Goal: Complete application form: Complete application form

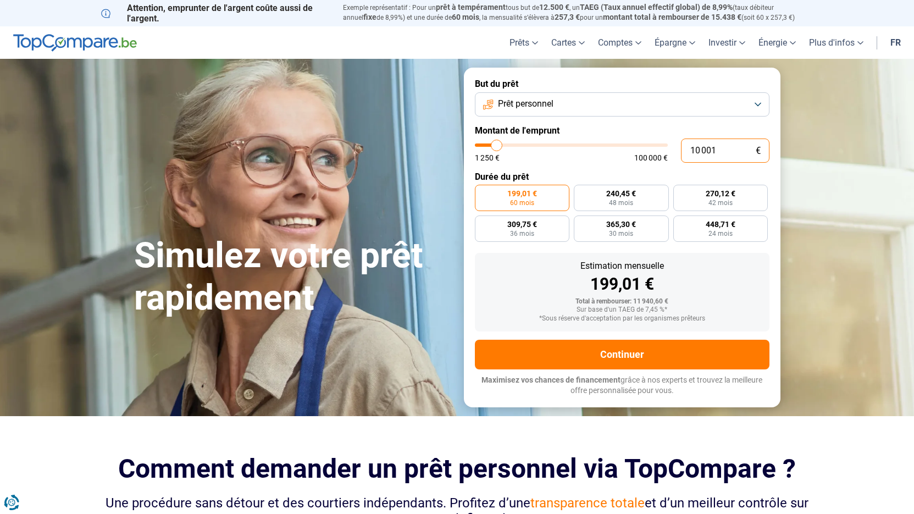
click at [722, 152] on input "10 001" at bounding box center [725, 151] width 88 height 24
click at [600, 103] on button "Prêt personnel" at bounding box center [622, 104] width 295 height 24
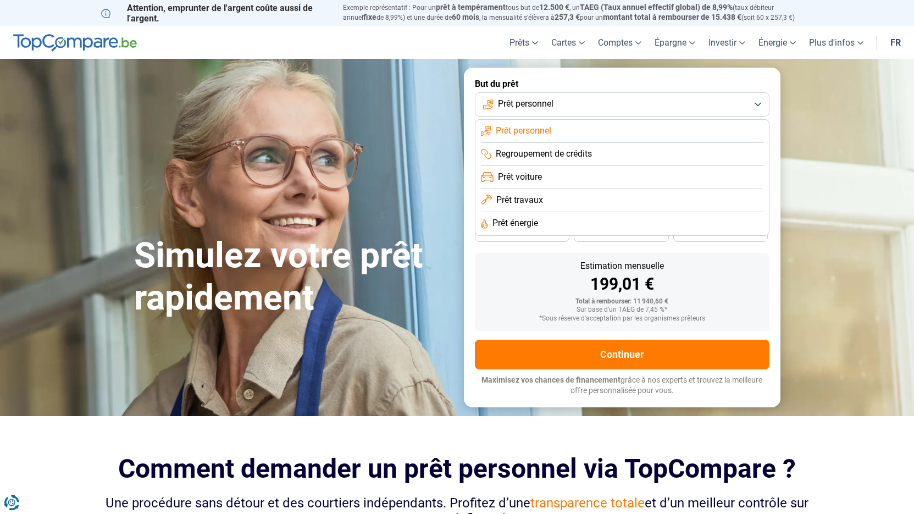
click at [540, 175] on span "Prêt voiture" at bounding box center [520, 177] width 44 height 12
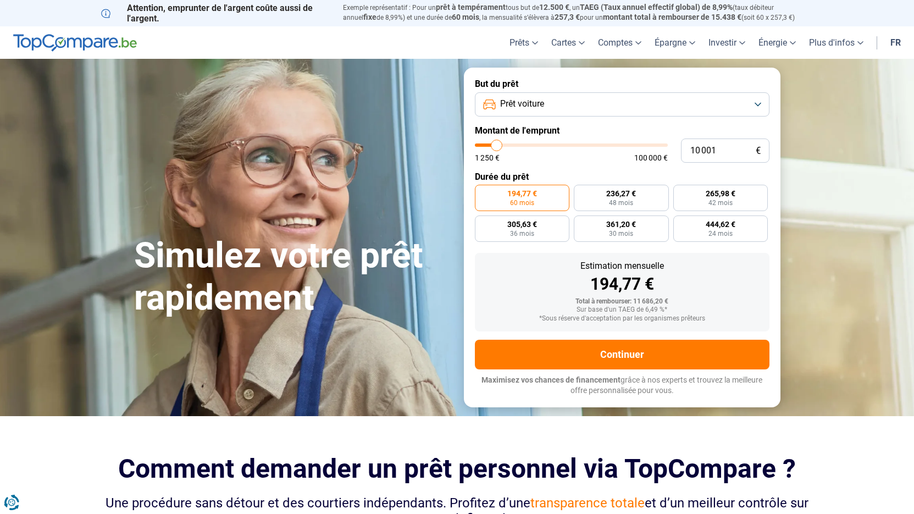
click at [605, 102] on button "Prêt voiture" at bounding box center [622, 104] width 295 height 24
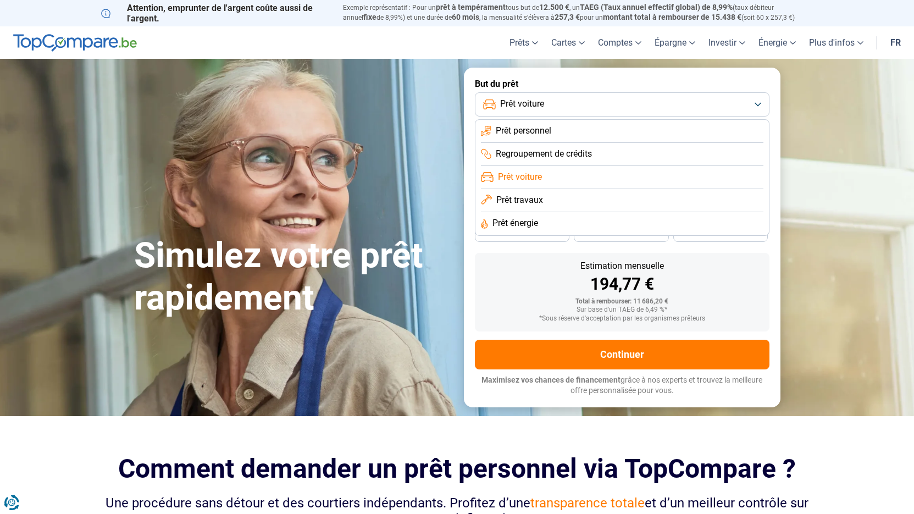
click at [576, 127] on li "Prêt personnel" at bounding box center [622, 131] width 283 height 23
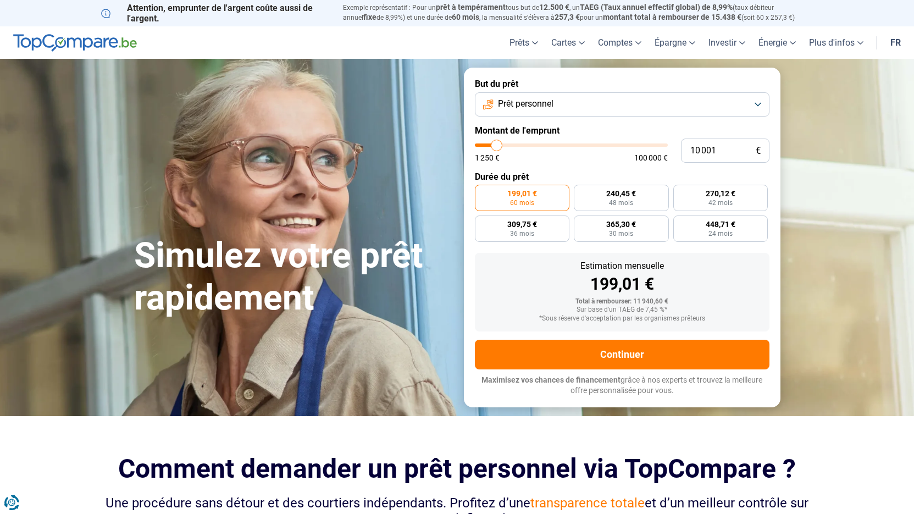
click at [624, 107] on button "Prêt personnel" at bounding box center [622, 104] width 295 height 24
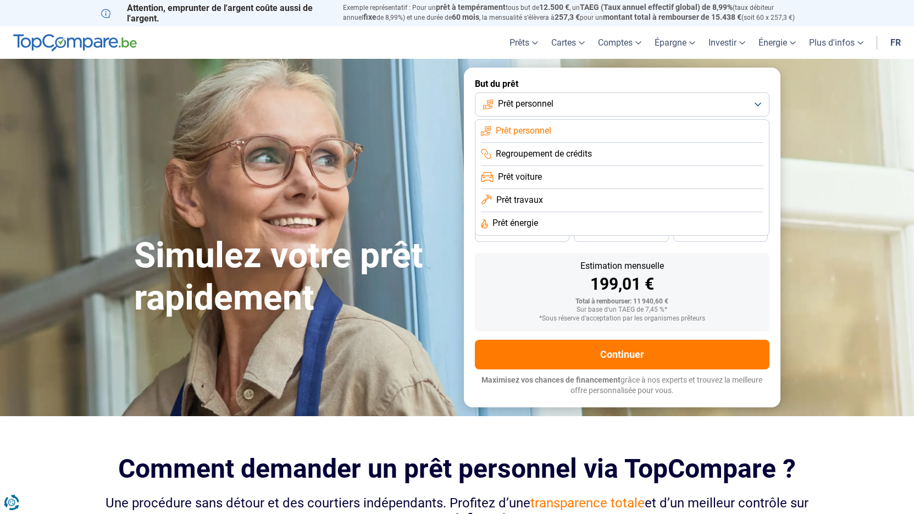
click at [538, 200] on span "Prêt travaux" at bounding box center [519, 200] width 47 height 12
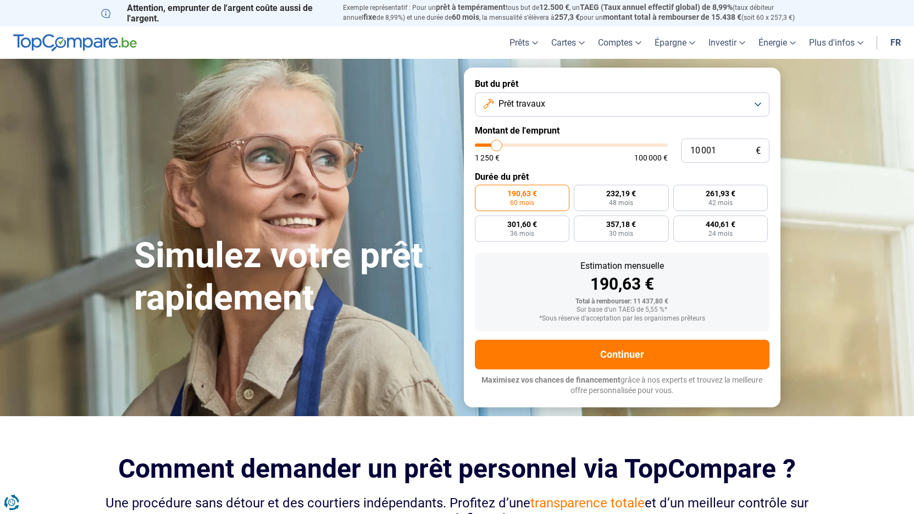
click at [589, 104] on button "Prêt travaux" at bounding box center [622, 104] width 295 height 24
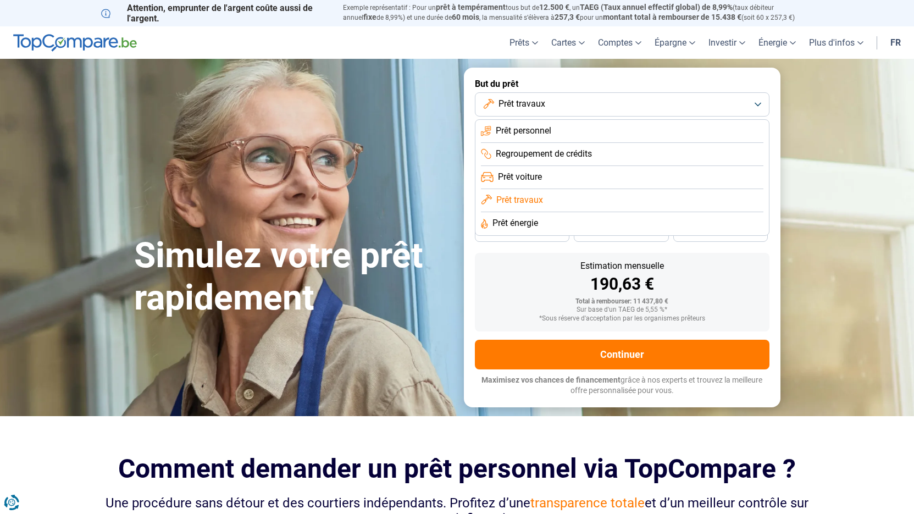
click at [546, 154] on span "Regroupement de crédits" at bounding box center [544, 154] width 96 height 12
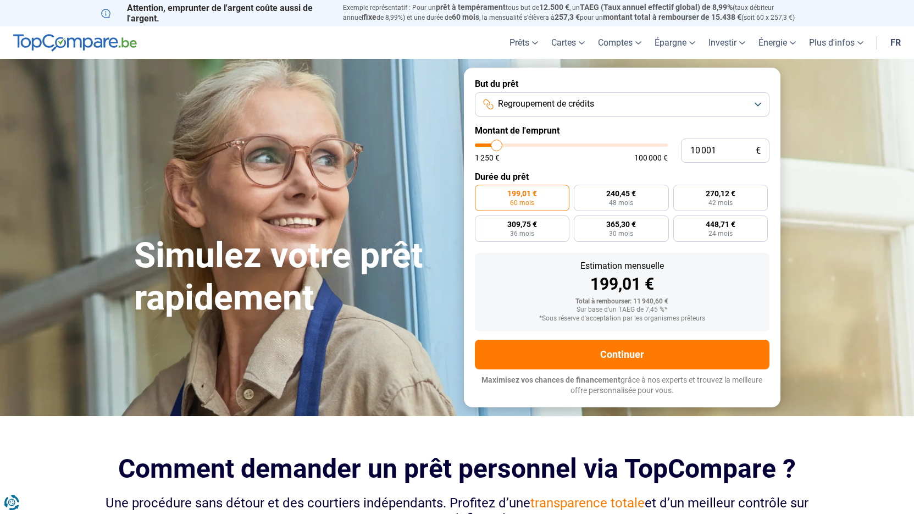
click at [594, 104] on span "Regroupement de crédits" at bounding box center [546, 104] width 96 height 12
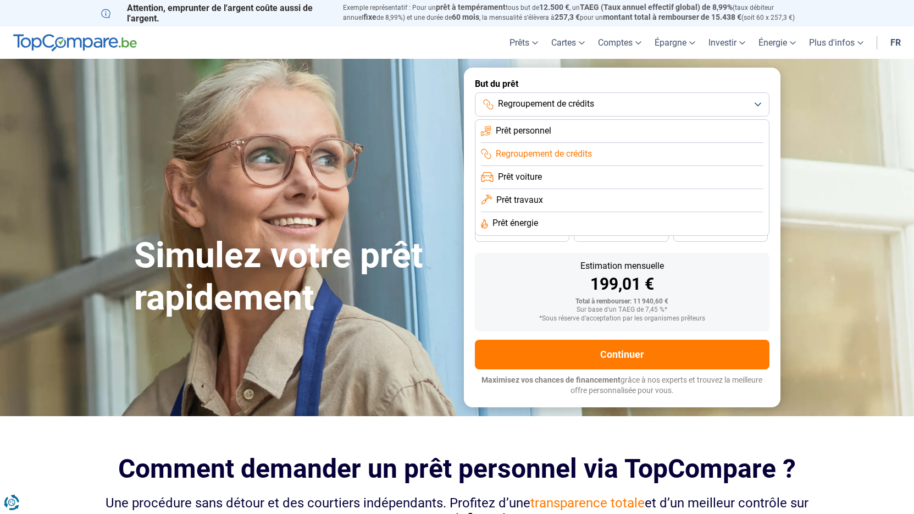
click at [546, 176] on li "Prêt voiture" at bounding box center [622, 177] width 283 height 23
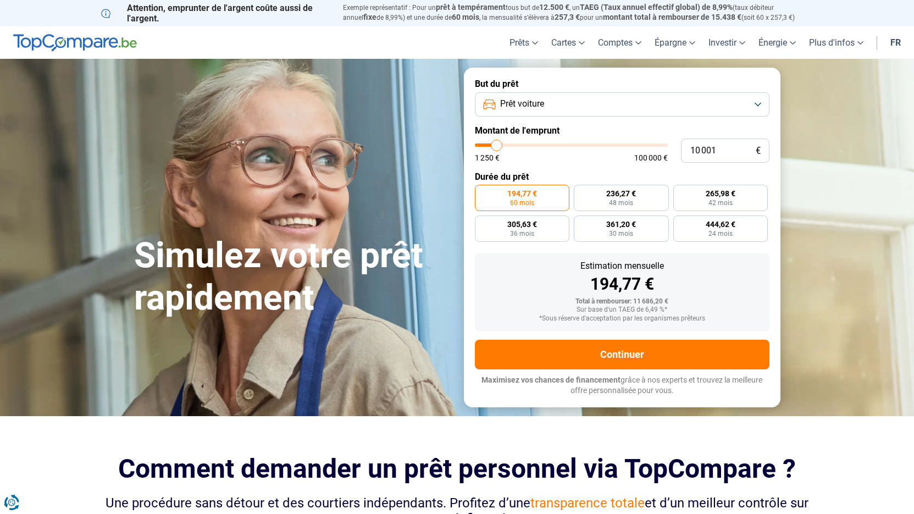
type input "10 500"
type input "10500"
type input "11 250"
type input "11250"
type input "11 500"
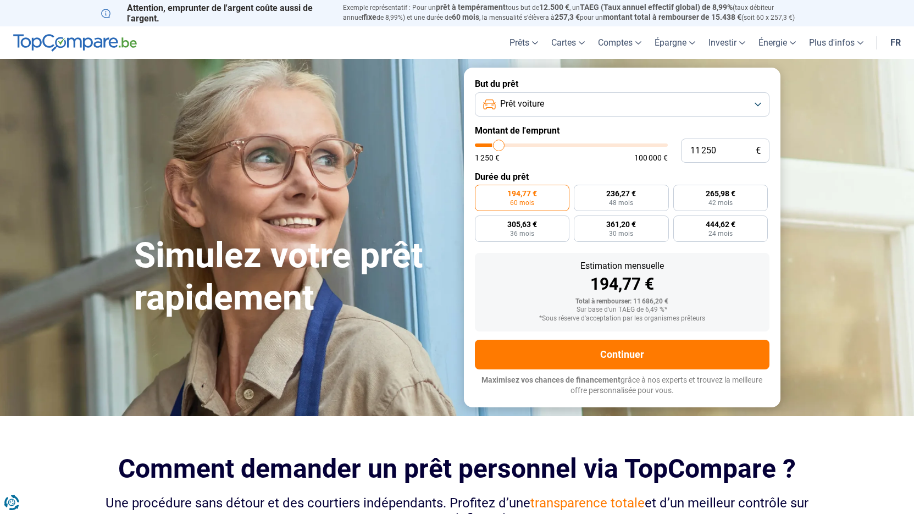
type input "11500"
type input "12 500"
type input "12500"
type input "12 750"
type input "12750"
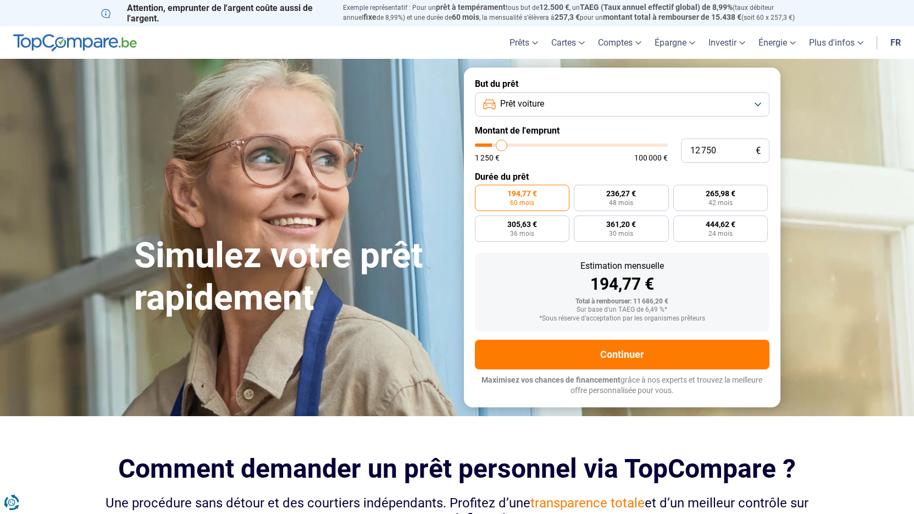
type input "13 250"
type input "13250"
type input "14 250"
type input "14250"
type input "15 500"
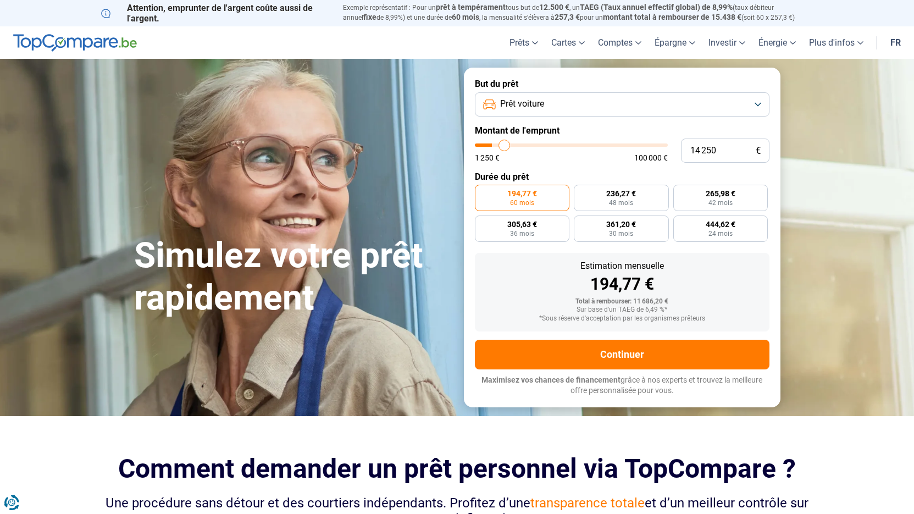
type input "15500"
type input "16 250"
type input "16250"
type input "17 500"
type input "17500"
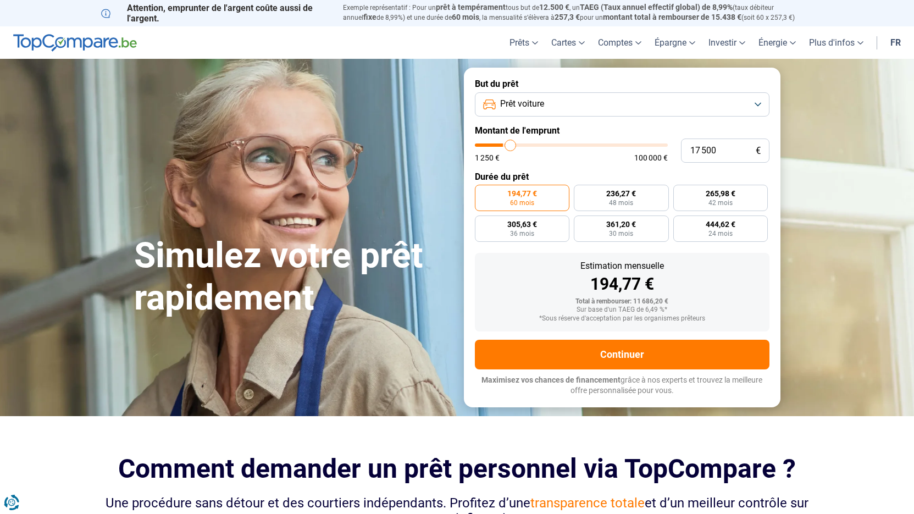
type input "18 750"
type input "18750"
type input "19 750"
type input "19750"
type input "20 500"
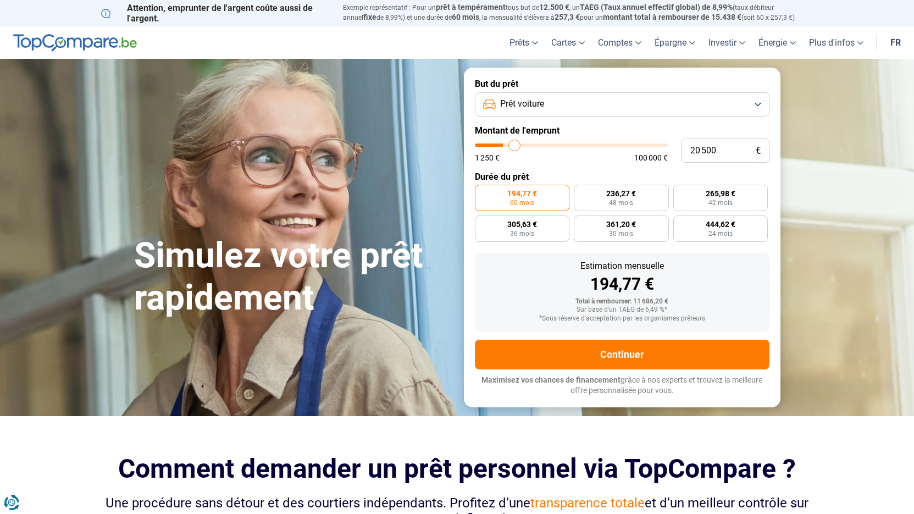
type input "20500"
type input "21 250"
type input "21250"
type input "21 750"
type input "21750"
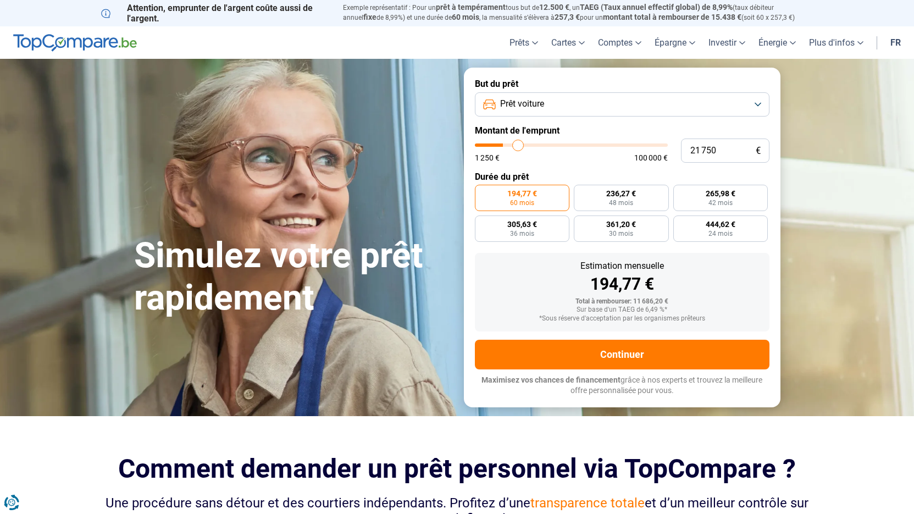
type input "22 000"
type input "22000"
type input "22 250"
type input "22250"
type input "23 000"
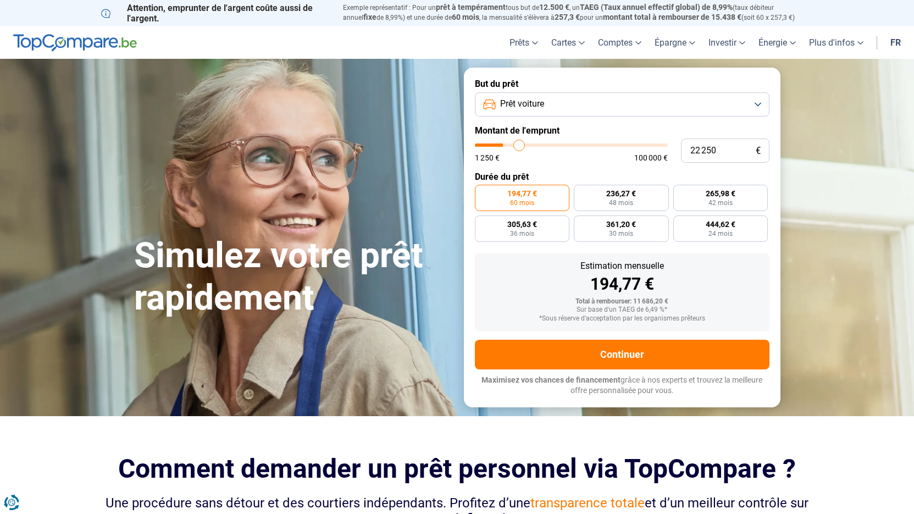
type input "23000"
type input "23 250"
type input "23250"
type input "24 250"
type input "24250"
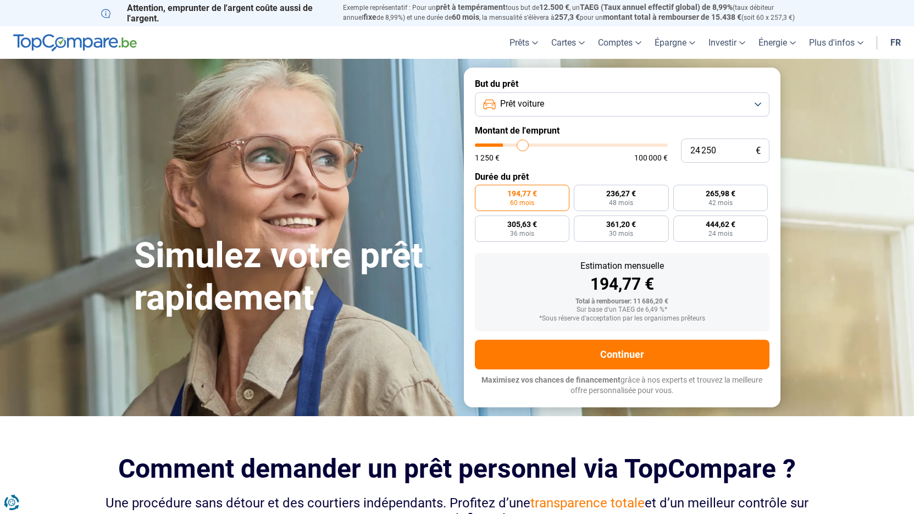
type input "25 250"
type input "25250"
type input "26 500"
type input "26500"
type input "27 500"
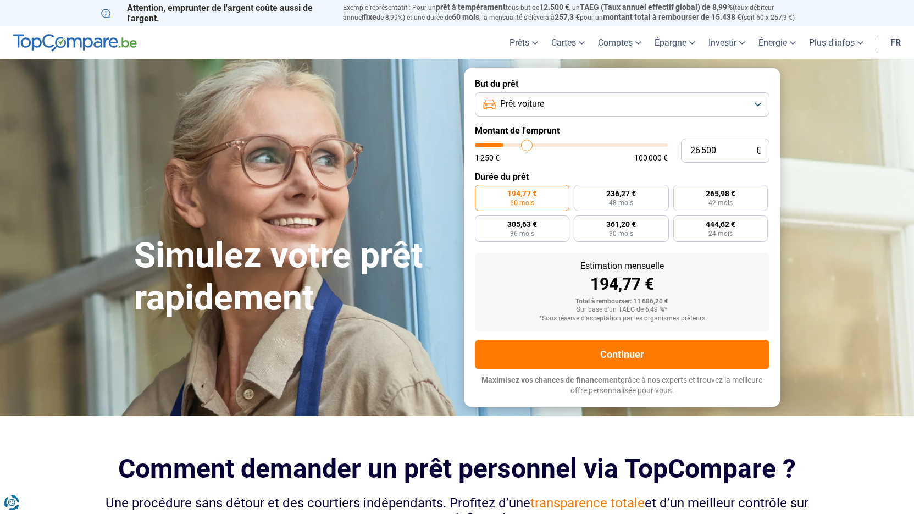
type input "27500"
type input "28 000"
type input "28000"
type input "28 250"
type input "28250"
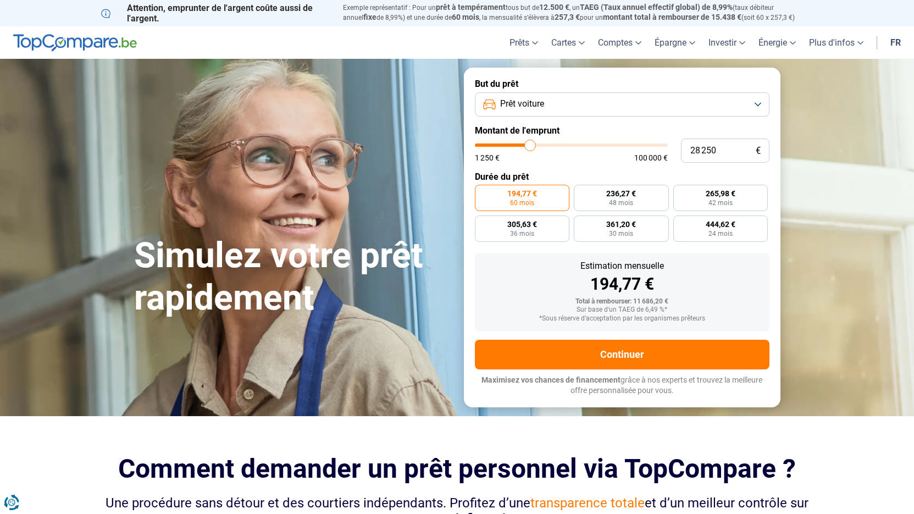
type input "29 000"
type input "29000"
type input "29 500"
type input "29500"
type input "30 750"
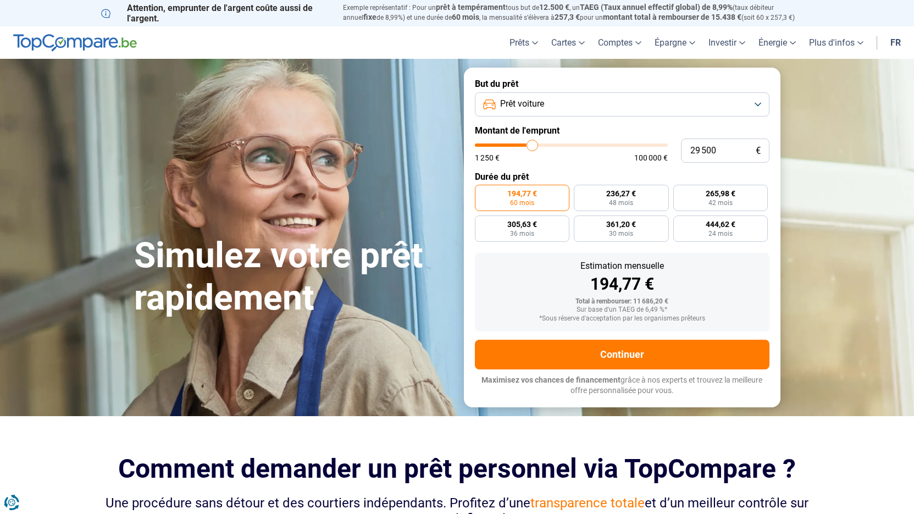
type input "30750"
type input "32 000"
type input "32000"
type input "32 500"
type input "32500"
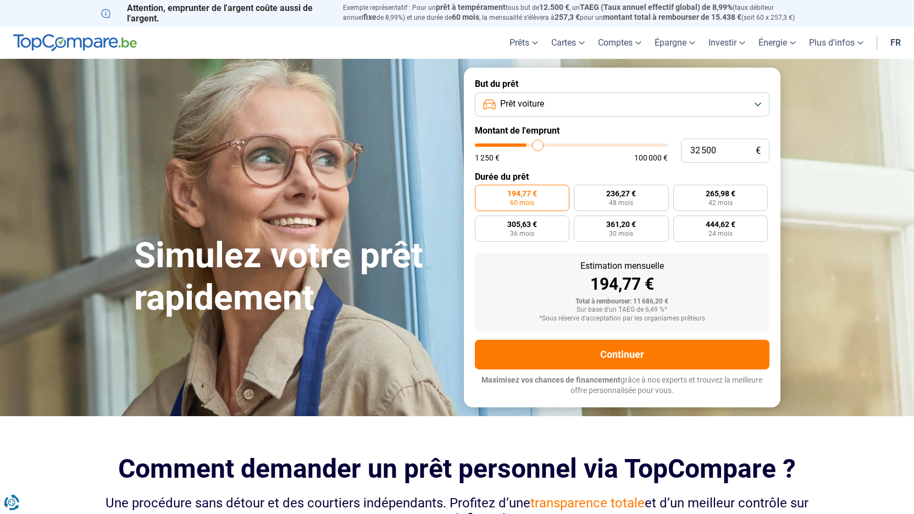
type input "33 250"
type input "33250"
type input "34 000"
type input "34000"
type input "34 750"
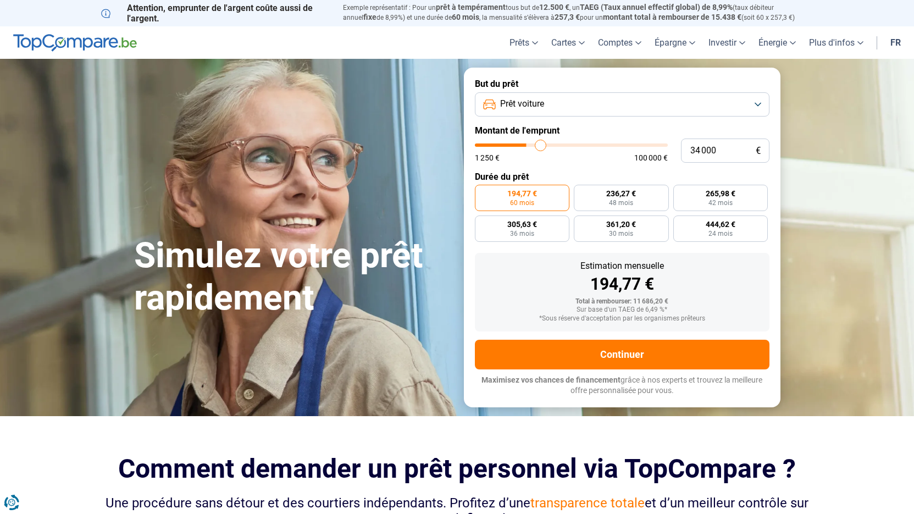
type input "34750"
type input "35 250"
type input "35250"
type input "36 500"
type input "36500"
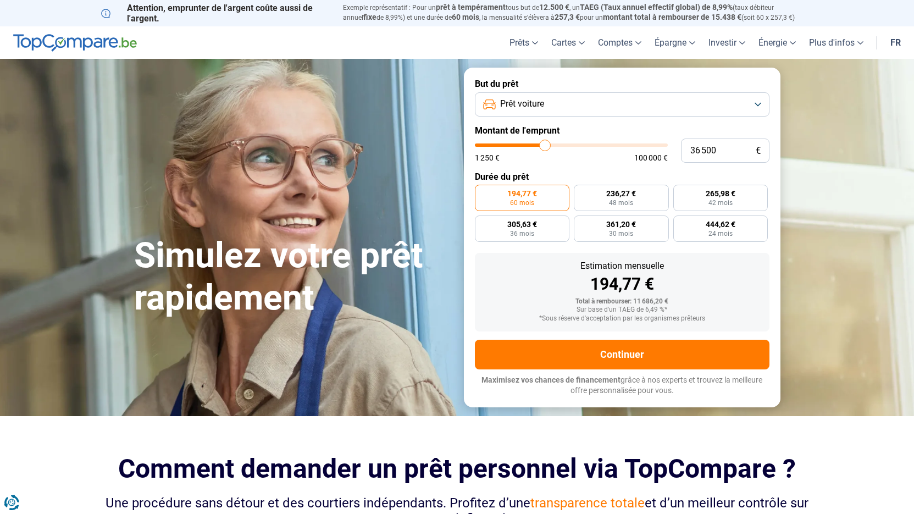
type input "37 000"
type input "37000"
type input "38 000"
type input "38000"
type input "38 500"
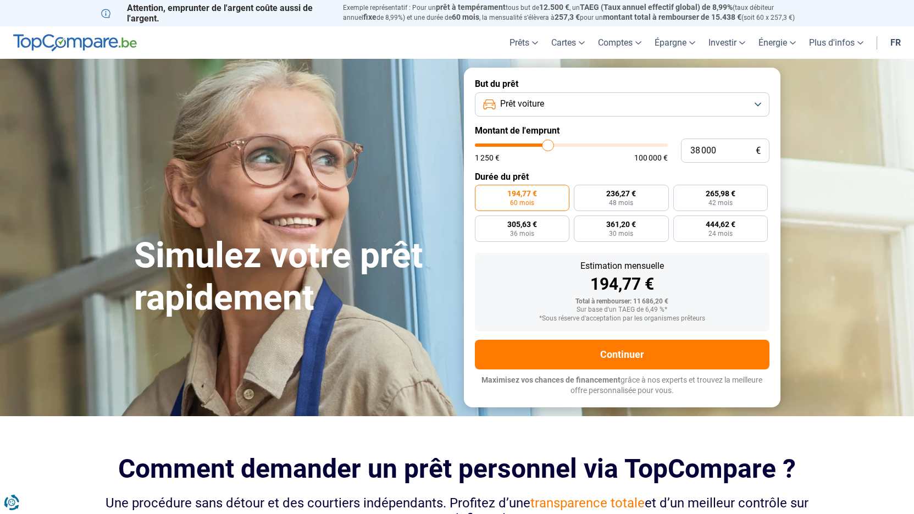
type input "38500"
type input "39 250"
type input "39250"
type input "39 750"
type input "39750"
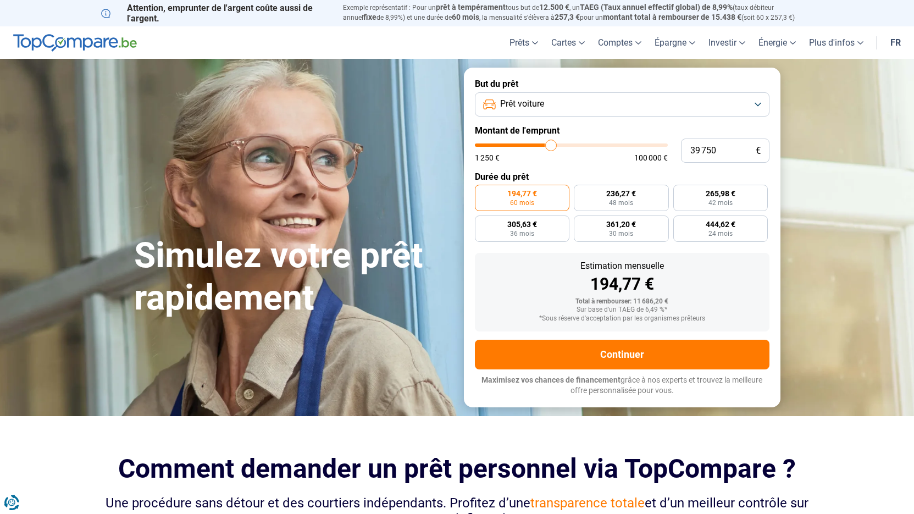
type input "40 250"
type input "40250"
type input "41 500"
type input "41500"
type input "42 250"
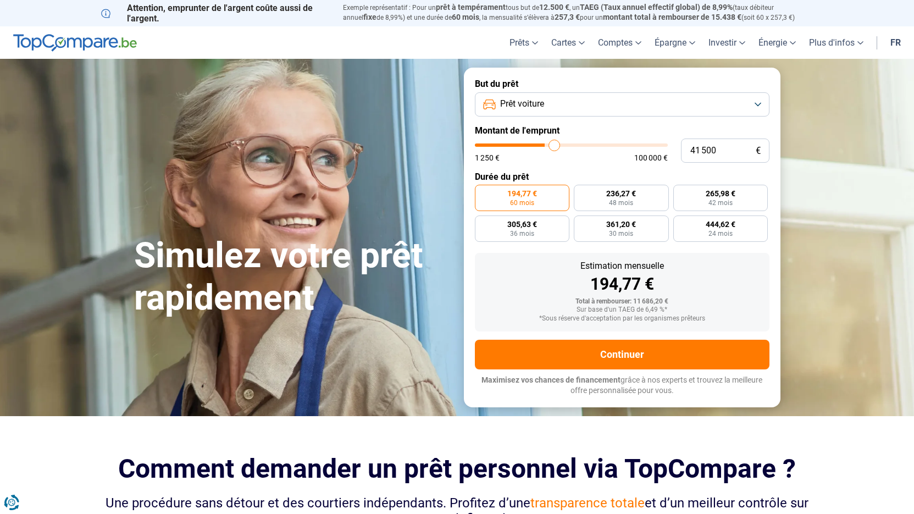
type input "42250"
type input "43 000"
type input "43000"
type input "43 500"
type input "43500"
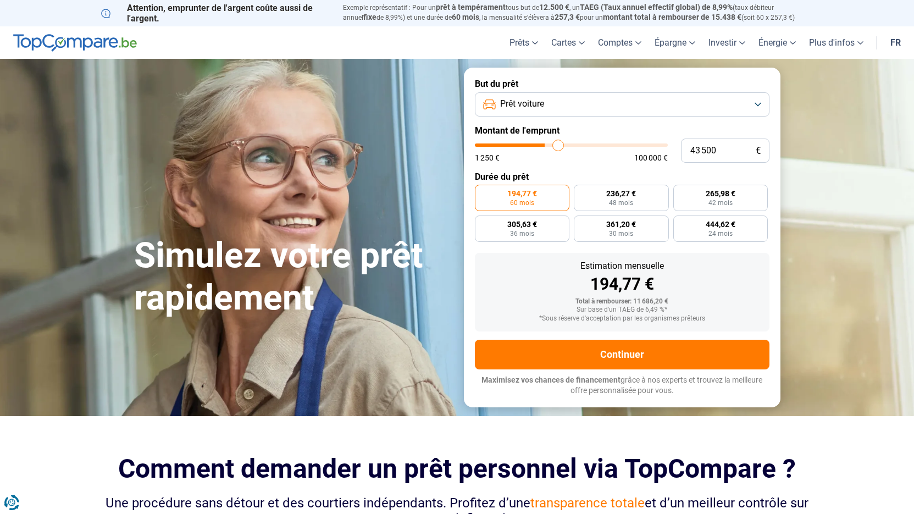
type input "44 000"
type input "44000"
type input "44 250"
type input "44250"
type input "44 500"
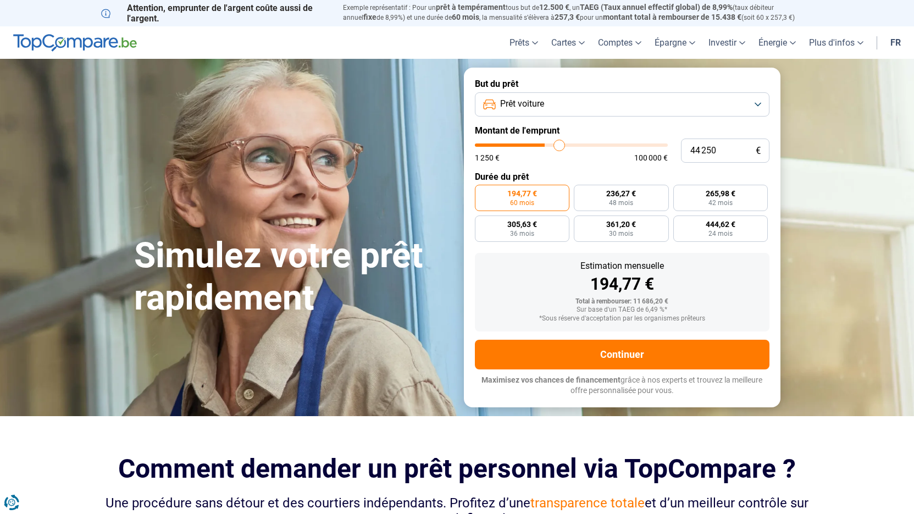
type input "44500"
type input "45 250"
type input "45250"
type input "45 500"
type input "45500"
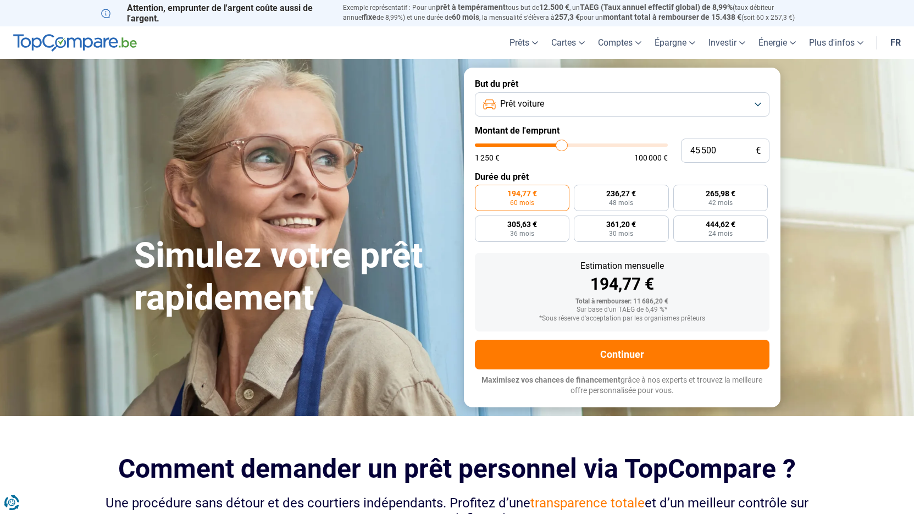
type input "45 750"
type input "45750"
type input "46 000"
type input "46000"
type input "46 500"
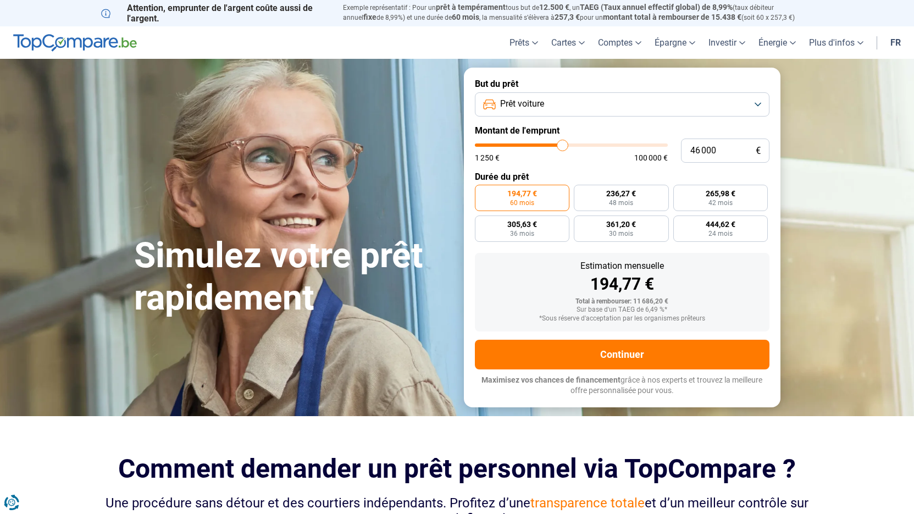
type input "46500"
type input "46 750"
type input "46750"
type input "47 000"
type input "47000"
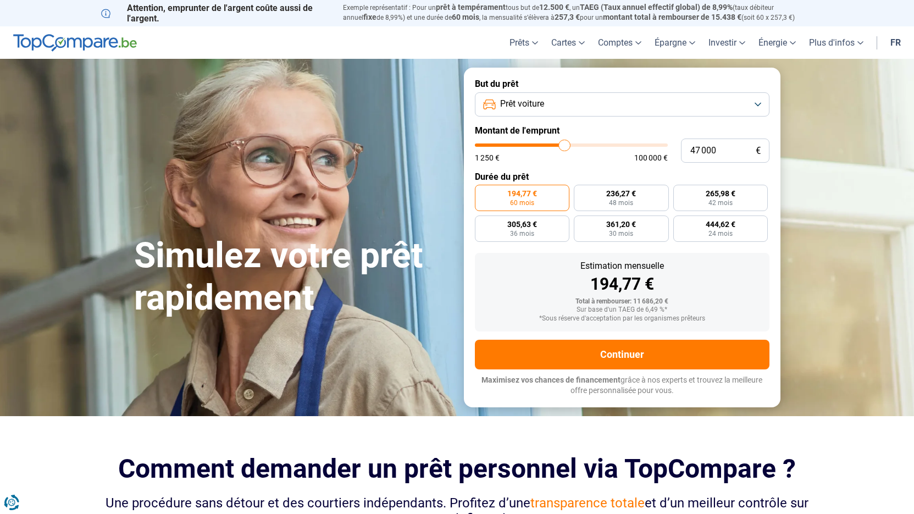
type input "47 500"
type input "47500"
type input "48 000"
type input "48000"
type input "48 750"
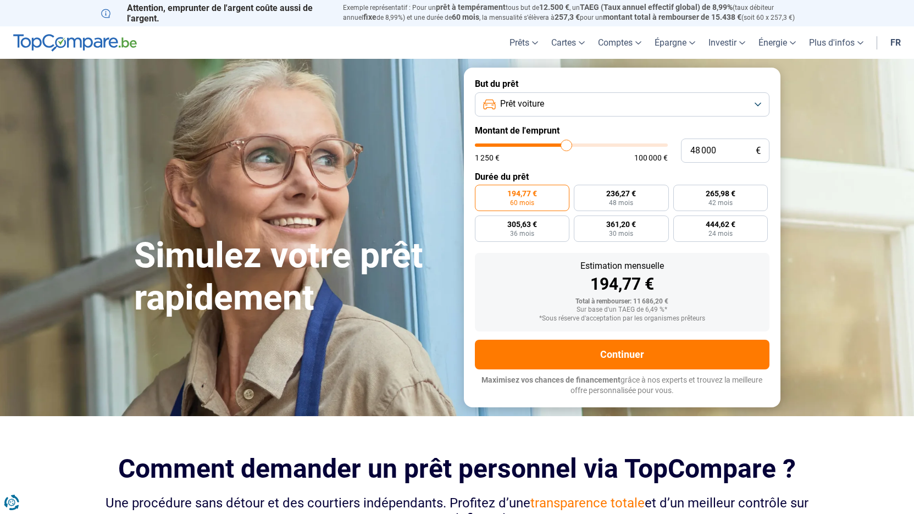
type input "48750"
type input "49 500"
type input "49500"
type input "49 750"
type input "49750"
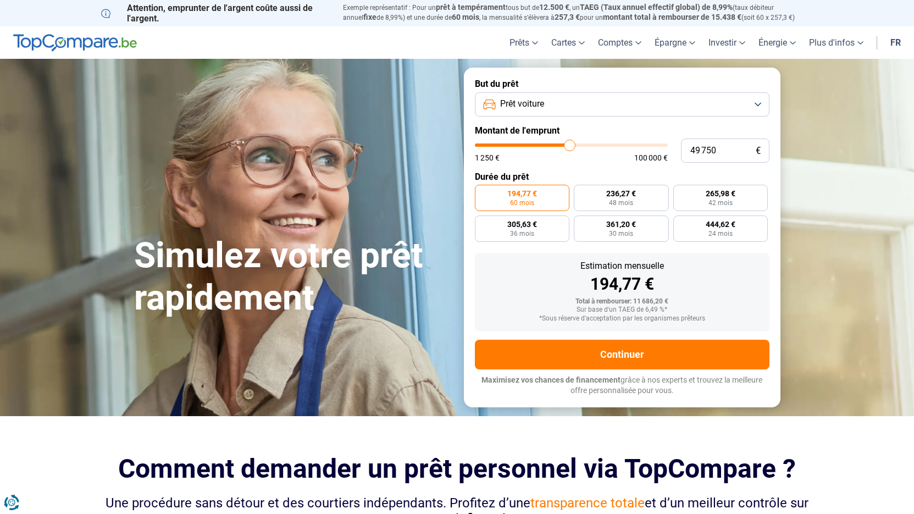
type input "50 000"
type input "50000"
type input "50 500"
type input "50500"
type input "51 000"
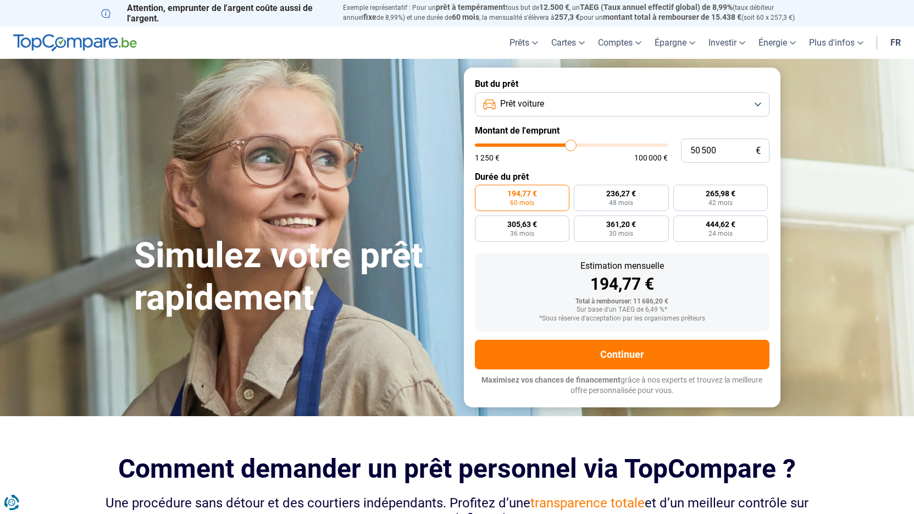
type input "51000"
type input "51 500"
type input "51500"
type input "52 000"
type input "52000"
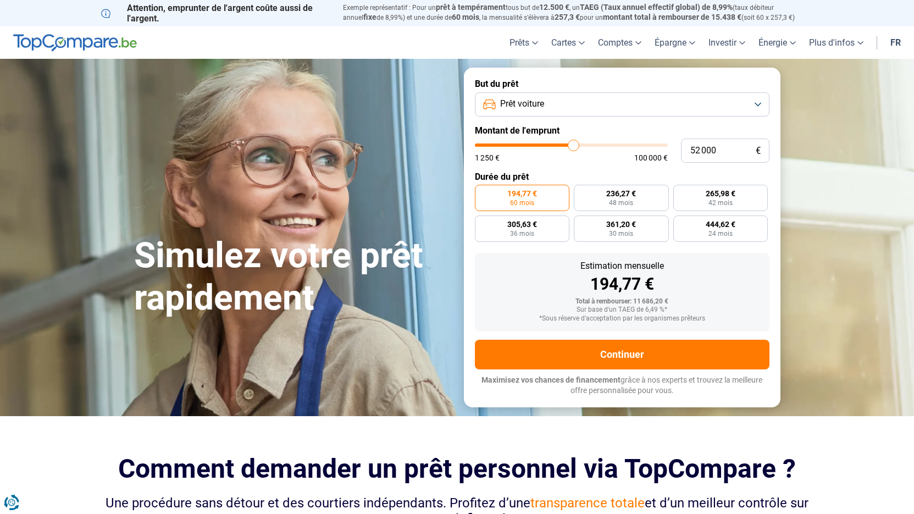
type input "52 750"
type input "52750"
type input "53 500"
type input "53500"
type input "54 750"
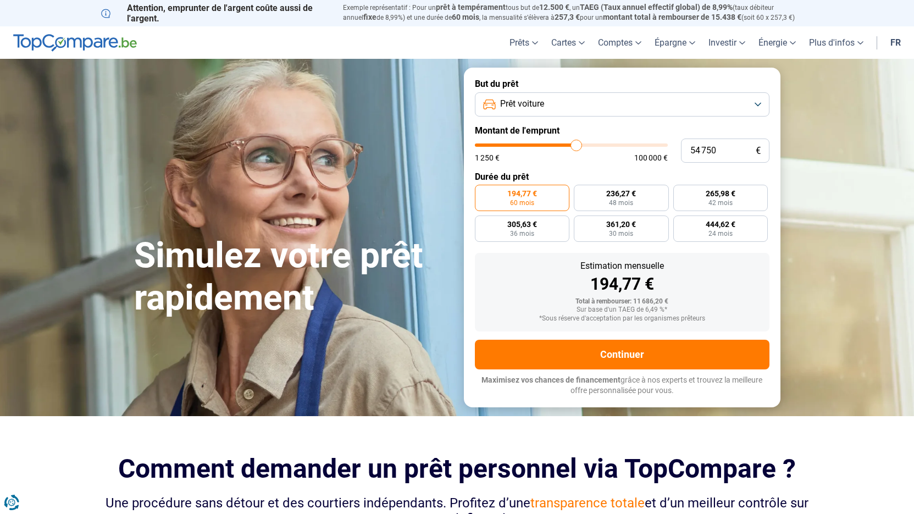
type input "54750"
type input "55 750"
type input "55750"
type input "56 250"
type input "56250"
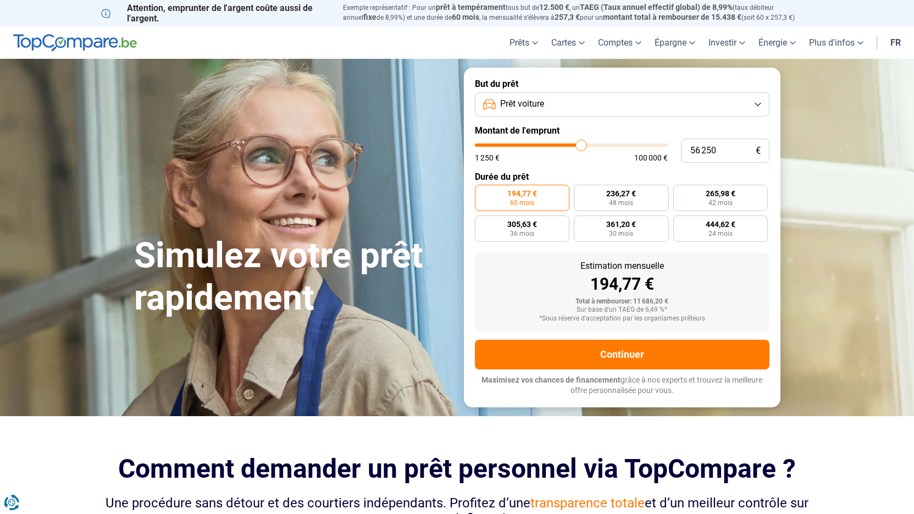
type input "56 500"
type input "56500"
type input "57 000"
type input "57000"
type input "57 500"
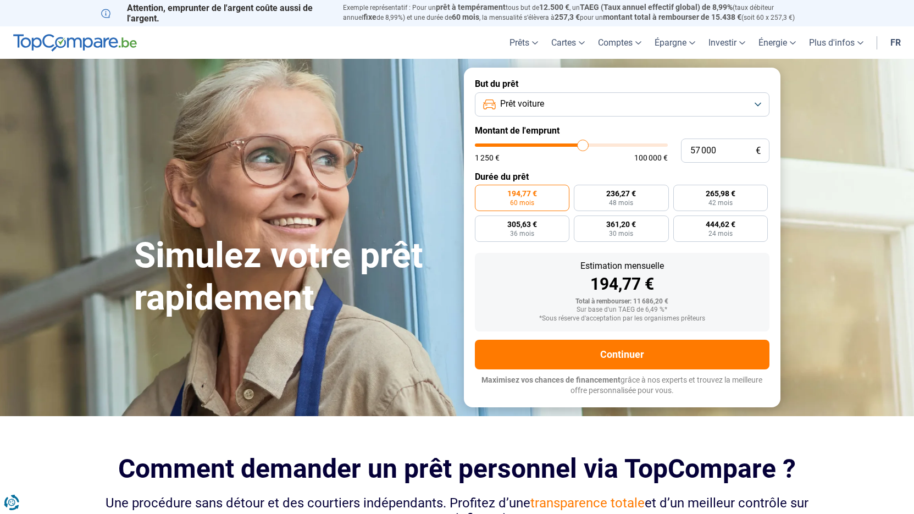
type input "57500"
type input "57 750"
type input "57750"
type input "58 000"
type input "58000"
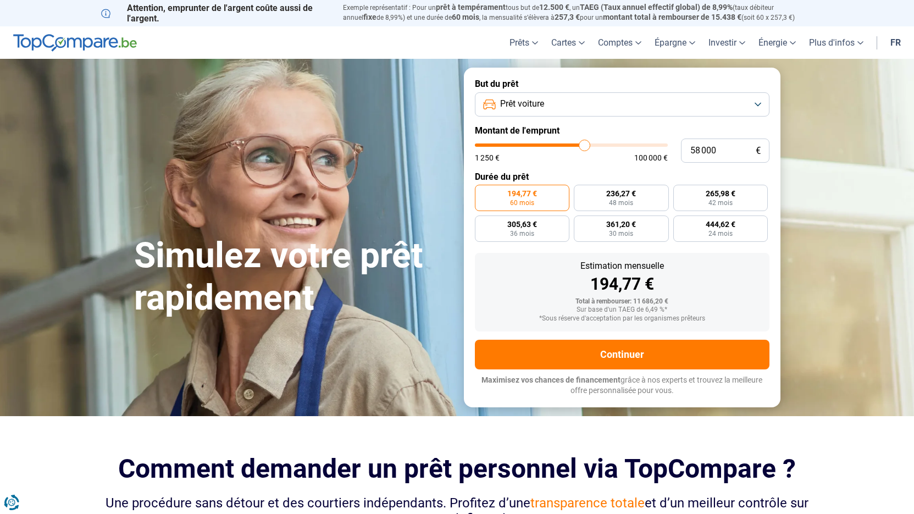
type input "58 750"
type input "58750"
type input "59 000"
type input "59000"
type input "59 500"
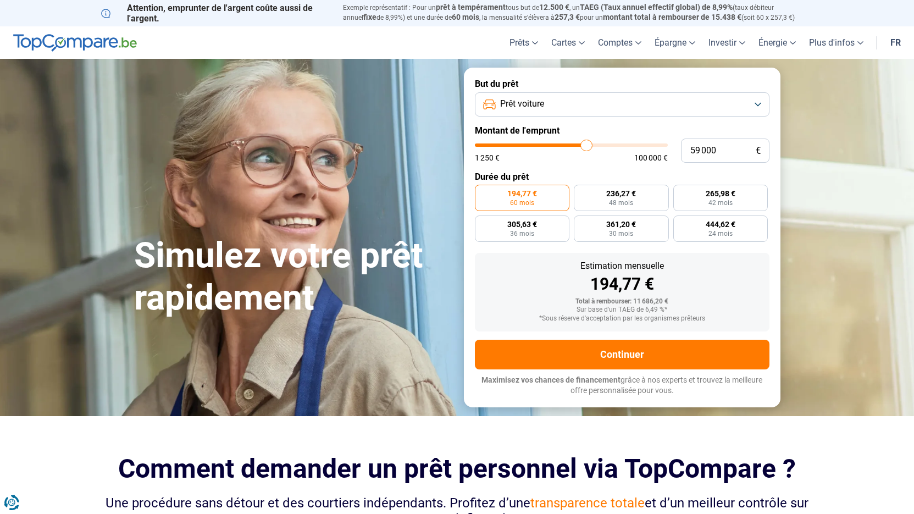
type input "59500"
type input "60 000"
type input "60000"
type input "60 500"
type input "60500"
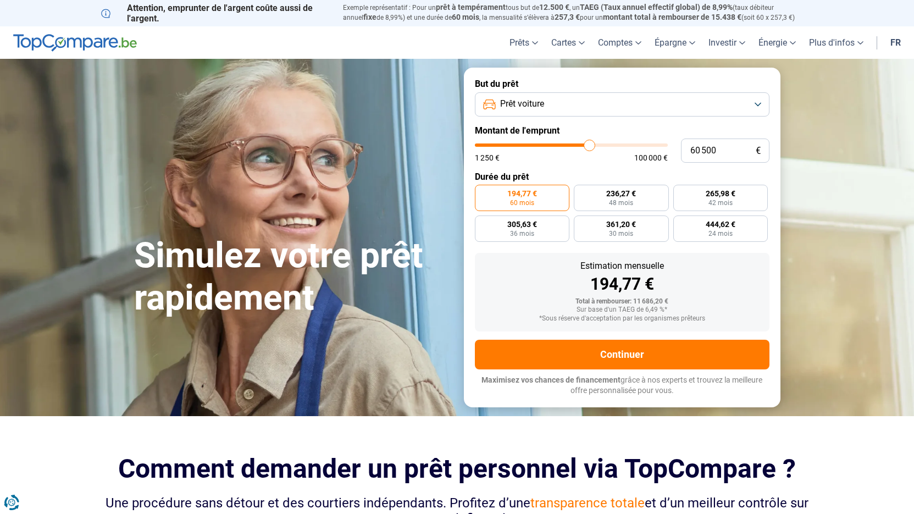
type input "60 750"
type input "60750"
type input "61 500"
type input "61500"
type input "62 000"
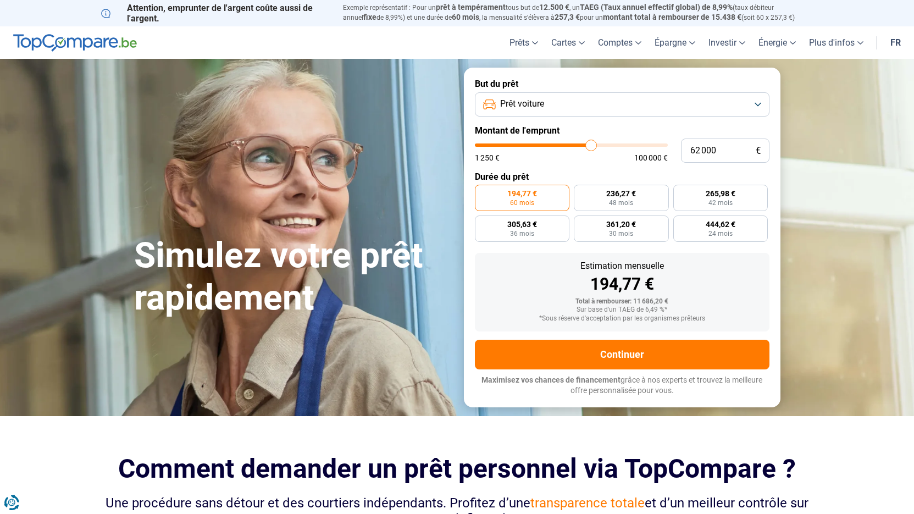
type input "62000"
type input "62 250"
type input "62250"
type input "62 500"
type input "62500"
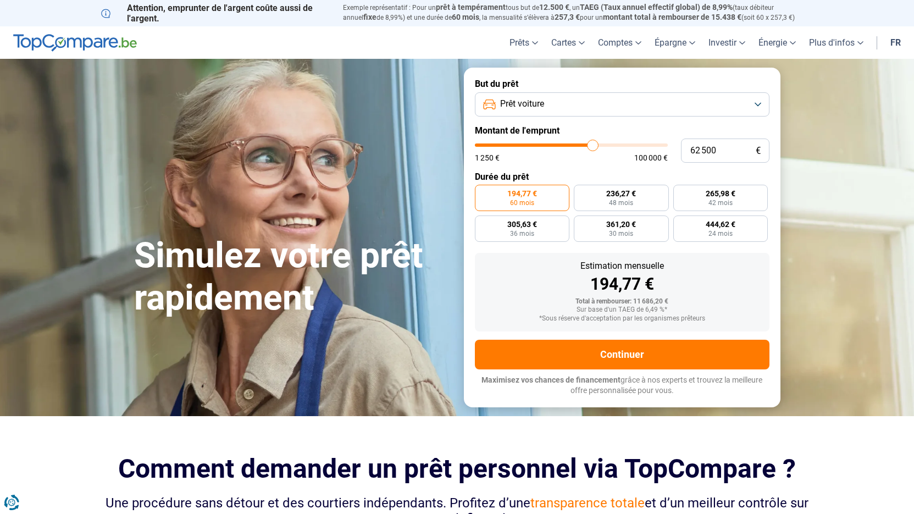
type input "63 250"
type input "63250"
type input "63 500"
type input "63500"
type input "64 250"
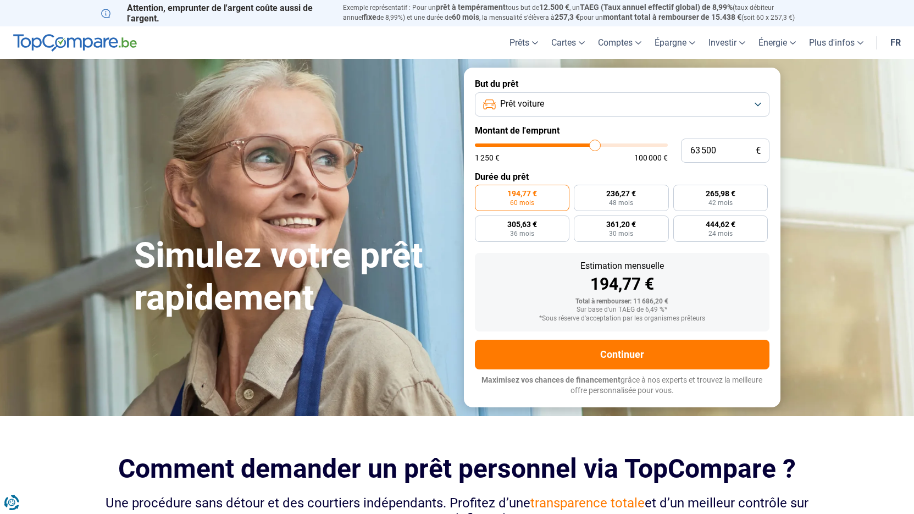
type input "64250"
type input "64 500"
type input "64500"
type input "64 750"
type input "64750"
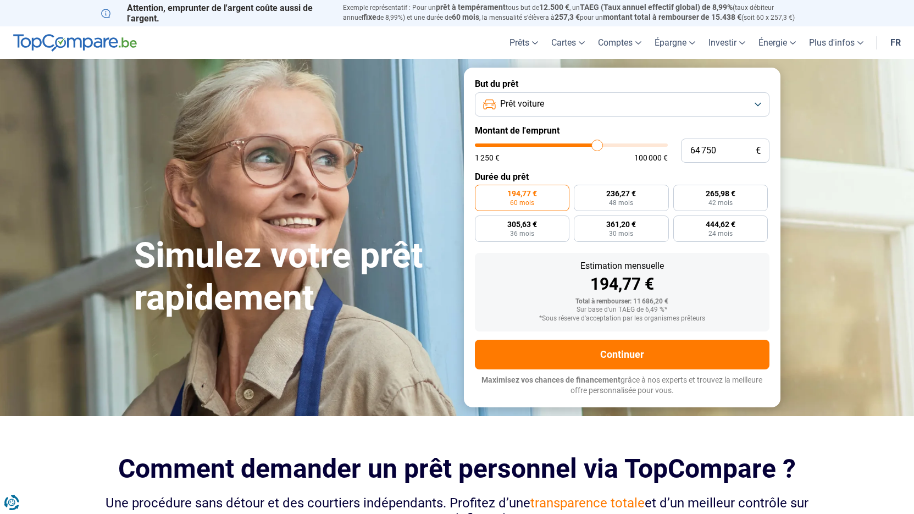
type input "65 000"
type input "65000"
type input "65 750"
type input "65750"
type input "66 000"
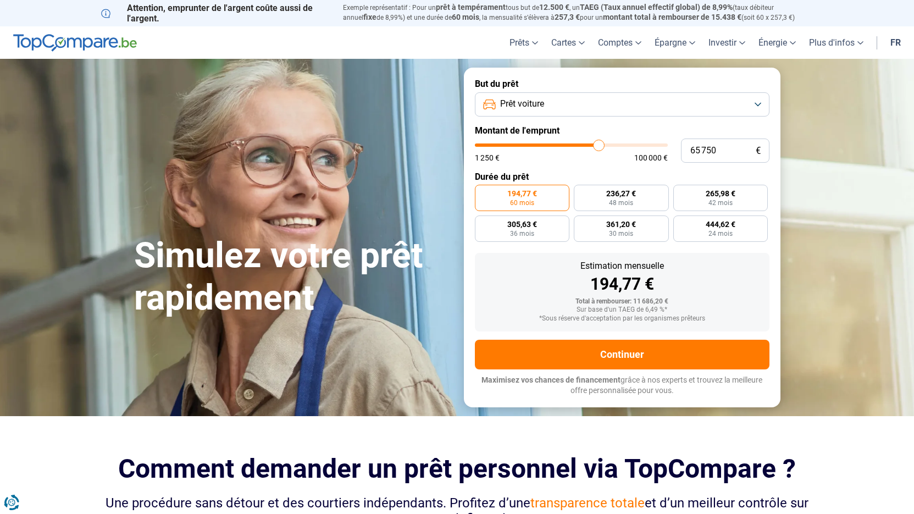
type input "66000"
type input "66 250"
type input "66250"
type input "66 500"
type input "66500"
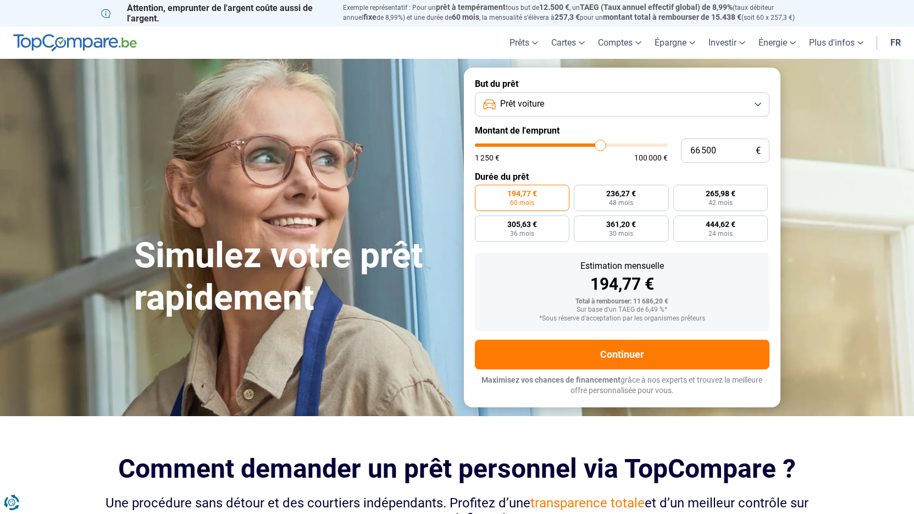
type input "66 750"
type input "66750"
type input "67 250"
type input "67250"
type input "67 500"
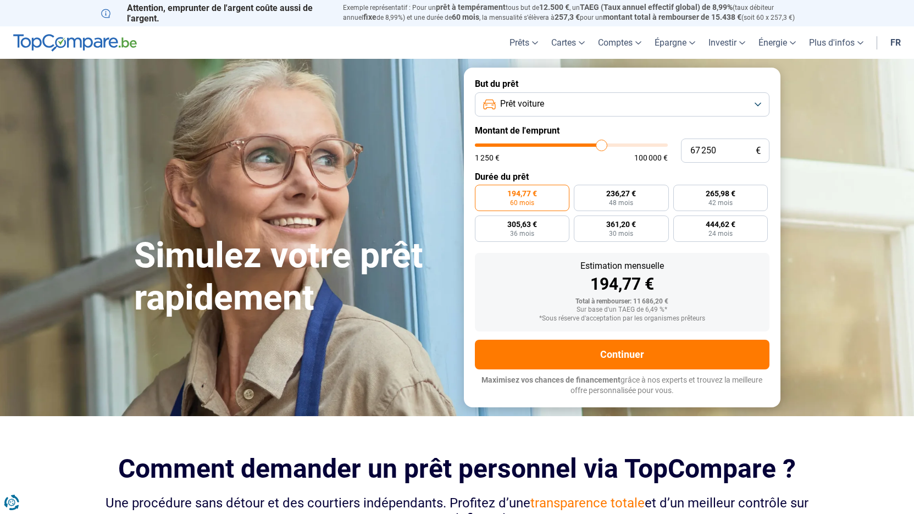
type input "67500"
type input "67 750"
type input "67750"
type input "68 000"
type input "68000"
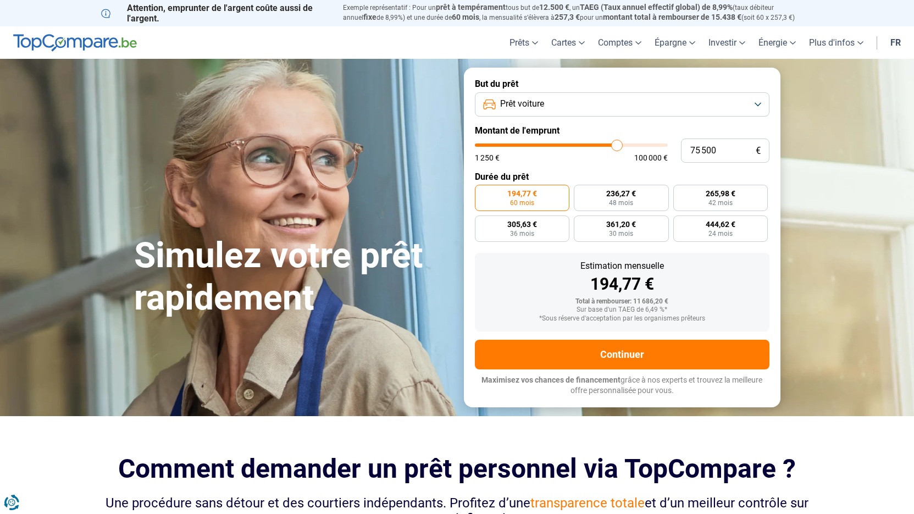
drag, startPoint x: 602, startPoint y: 152, endPoint x: 700, endPoint y: 144, distance: 98.7
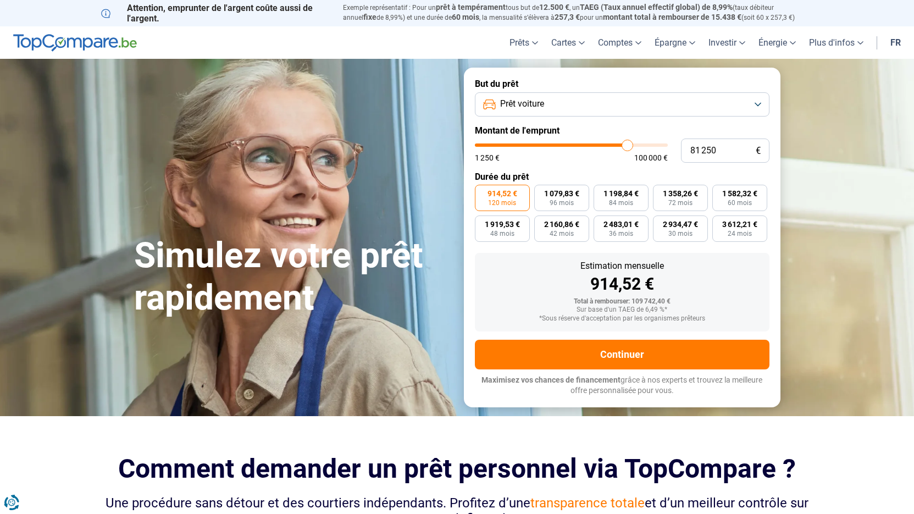
drag, startPoint x: 700, startPoint y: 144, endPoint x: 825, endPoint y: 106, distance: 130.4
click at [826, 106] on section "Simulez votre prêt rapidement Simulez votre prêt rapidement But du prêt Prêt vo…" at bounding box center [457, 237] width 914 height 357
drag, startPoint x: 612, startPoint y: 153, endPoint x: 819, endPoint y: 126, distance: 209.0
click at [819, 126] on section "Simulez votre prêt rapidement Simulez votre prêt rapidement But du prêt Prêt vo…" at bounding box center [457, 237] width 914 height 357
click at [745, 153] on input "100 000" at bounding box center [725, 151] width 88 height 24
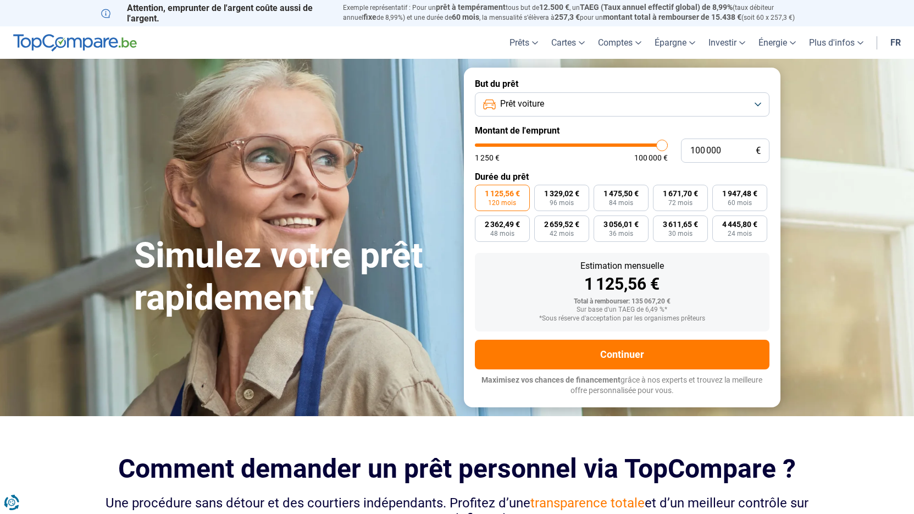
drag, startPoint x: 738, startPoint y: 151, endPoint x: 638, endPoint y: 159, distance: 100.4
click at [638, 159] on div "100 000 € 1 250 € 100 000 €" at bounding box center [622, 151] width 295 height 24
drag, startPoint x: 616, startPoint y: 165, endPoint x: 613, endPoint y: 148, distance: 17.4
click at [613, 147] on input "range" at bounding box center [571, 144] width 193 height 3
click at [617, 201] on span "84 mois" at bounding box center [621, 203] width 24 height 7
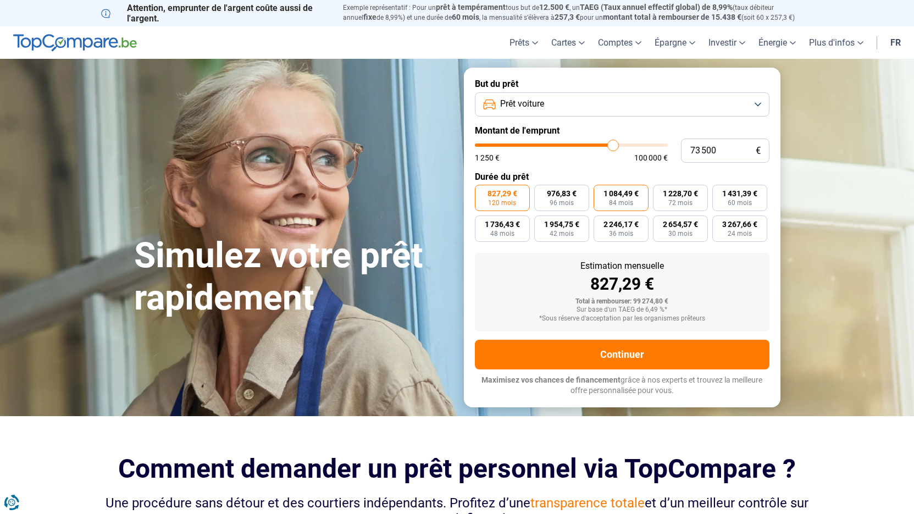
click at [601, 192] on input "1 084,49 € 84 mois" at bounding box center [597, 188] width 7 height 7
drag, startPoint x: 611, startPoint y: 146, endPoint x: 598, endPoint y: 146, distance: 13.8
click at [598, 146] on input "range" at bounding box center [571, 144] width 193 height 3
drag, startPoint x: 597, startPoint y: 147, endPoint x: 574, endPoint y: 153, distance: 23.9
click at [574, 147] on input "range" at bounding box center [571, 144] width 193 height 3
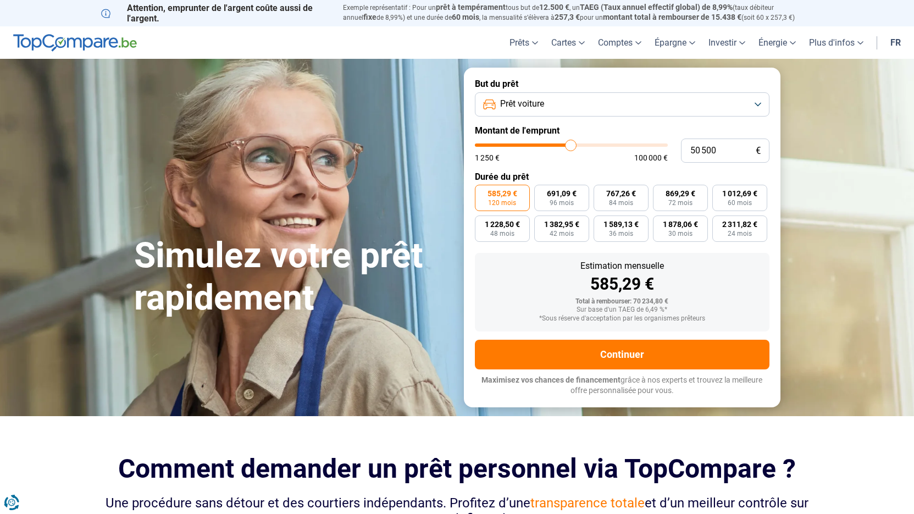
click at [571, 147] on input "range" at bounding box center [571, 144] width 193 height 3
click at [570, 146] on input "range" at bounding box center [571, 144] width 193 height 3
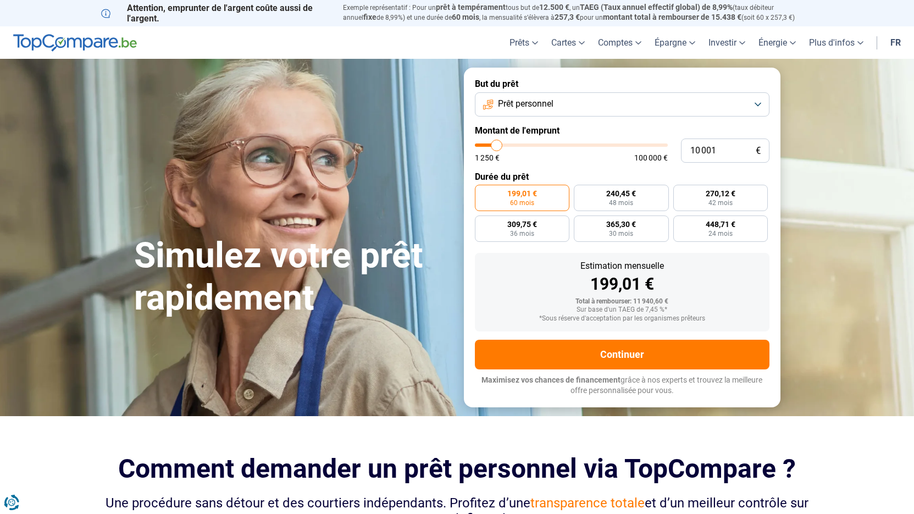
type input "9 000"
type input "9000"
type input "10 000"
type input "10000"
type input "11 500"
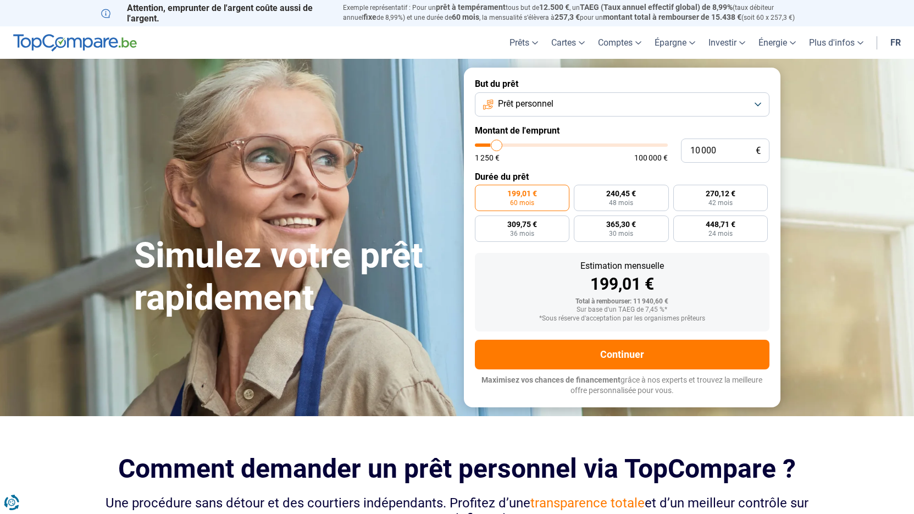
type input "11500"
type input "13 500"
type input "13500"
type input "15 750"
type input "15750"
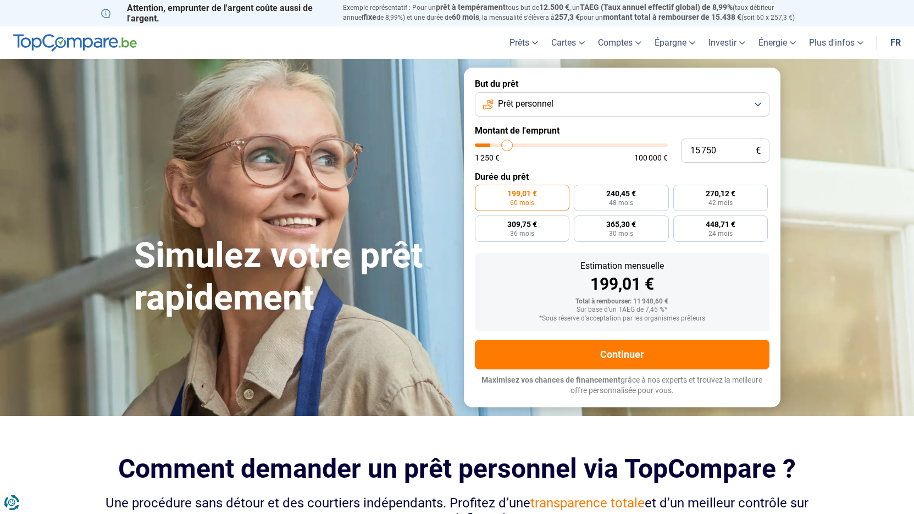
type input "17 500"
type input "17500"
type input "19 000"
type input "19000"
type input "20 250"
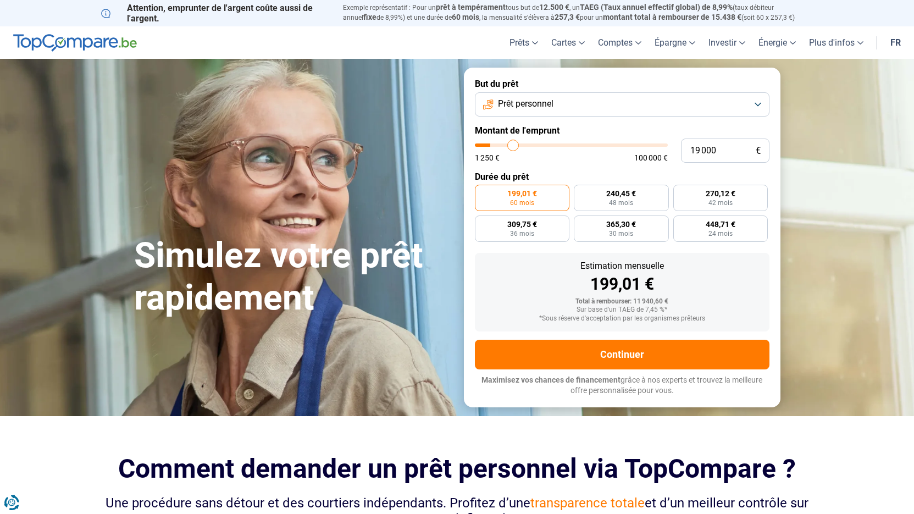
type input "20250"
type input "20 500"
type input "20500"
type input "20 750"
type input "20750"
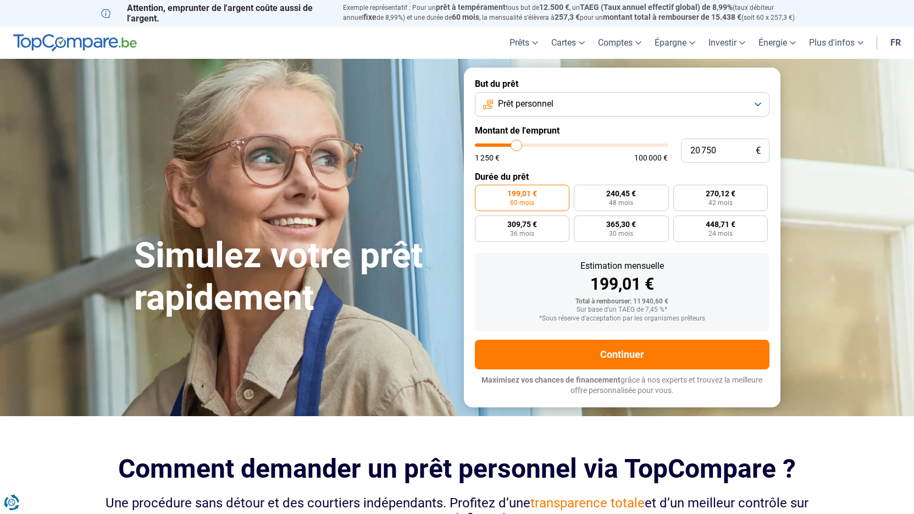
type input "21 250"
type input "21250"
type input "22 000"
type input "22000"
type input "23 250"
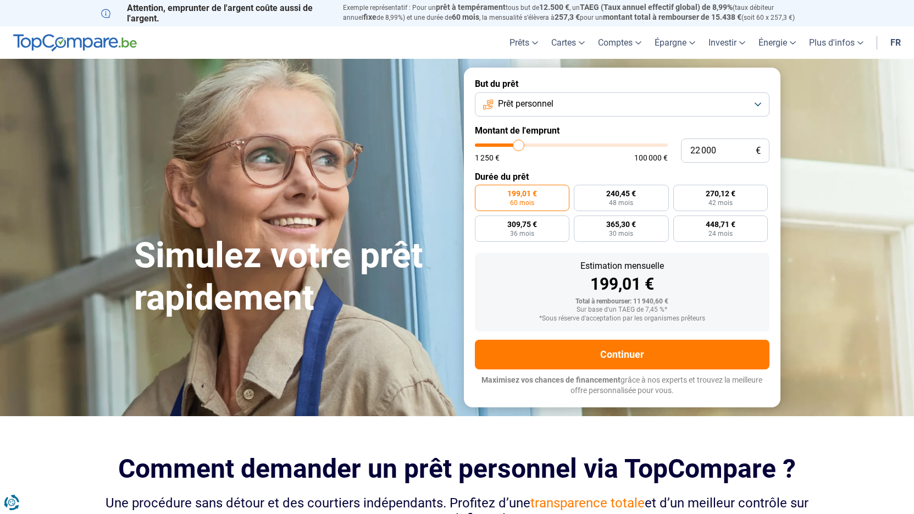
type input "23250"
type input "25 000"
type input "25000"
type input "26 500"
type input "26500"
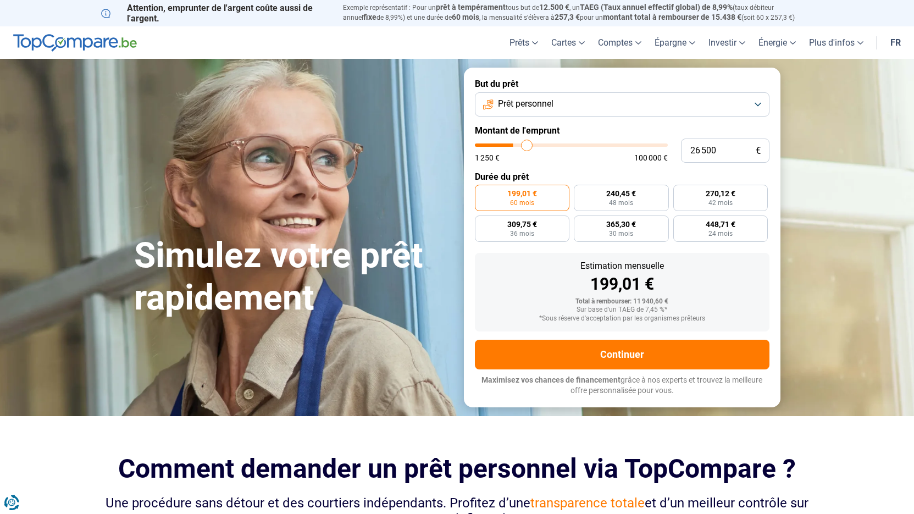
type input "27 500"
type input "27500"
type input "28 000"
type input "28000"
type input "28 250"
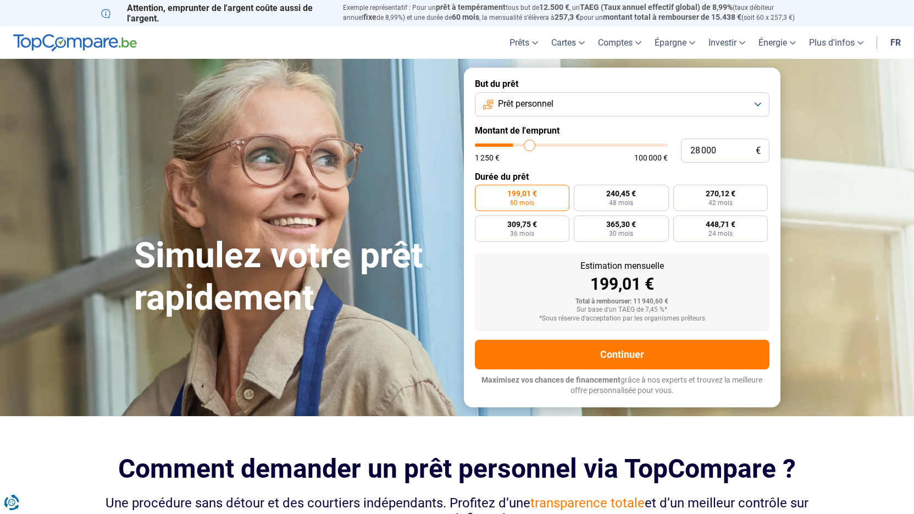
type input "28250"
type input "29 000"
type input "29000"
type input "29 500"
type input "29500"
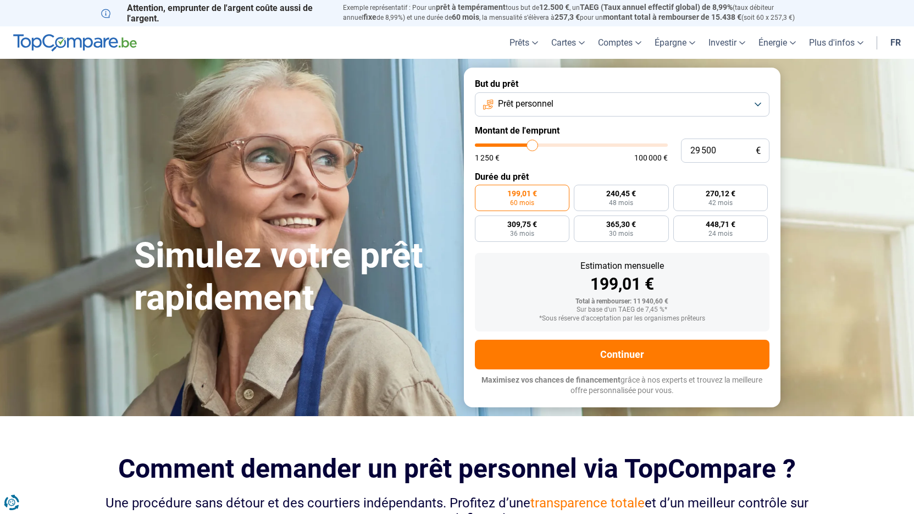
type input "30 500"
type input "30500"
type input "30 750"
type input "30750"
type input "31 250"
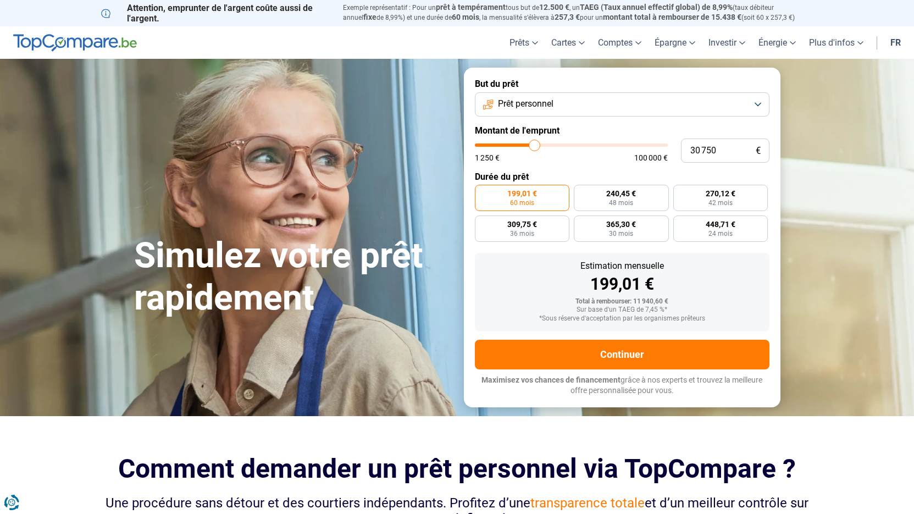
type input "31250"
type input "31 750"
type input "31750"
type input "32 000"
type input "32000"
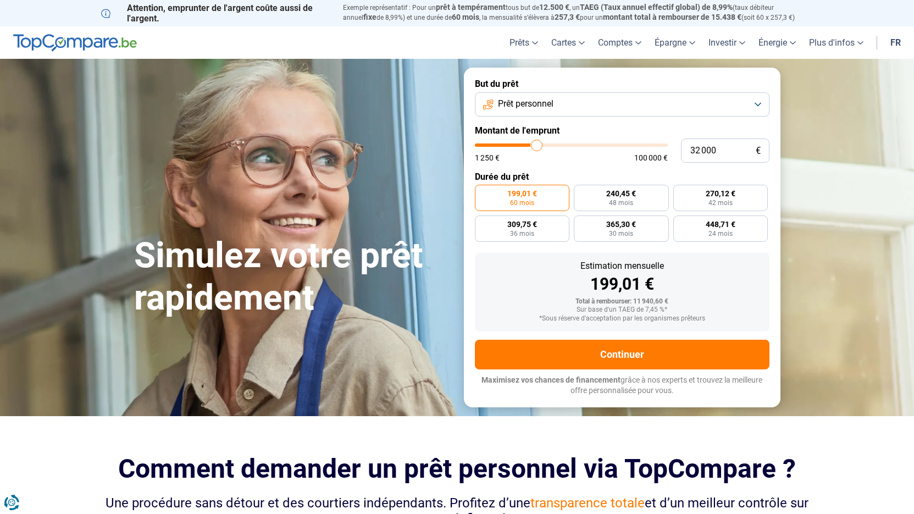
type input "32 500"
type input "32500"
type input "33 500"
type input "33500"
type input "33 750"
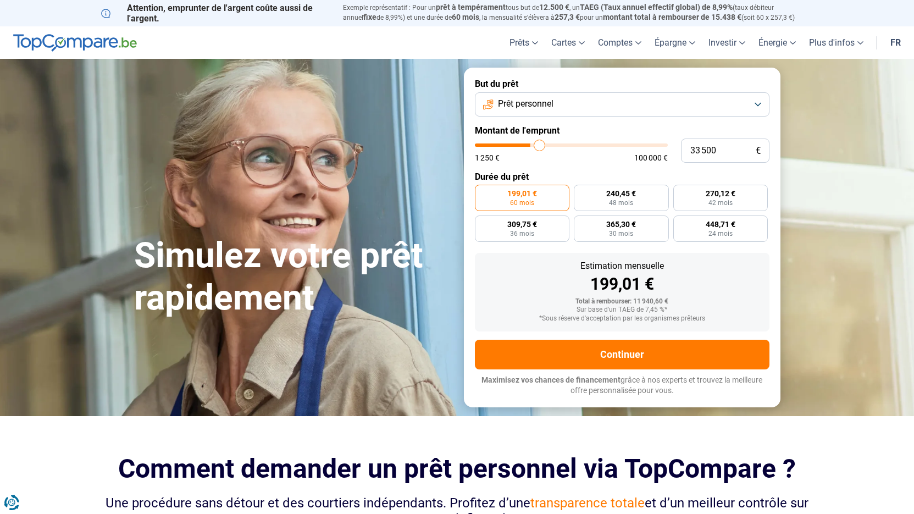
type input "33750"
type input "34 250"
type input "34250"
type input "34 750"
type input "34750"
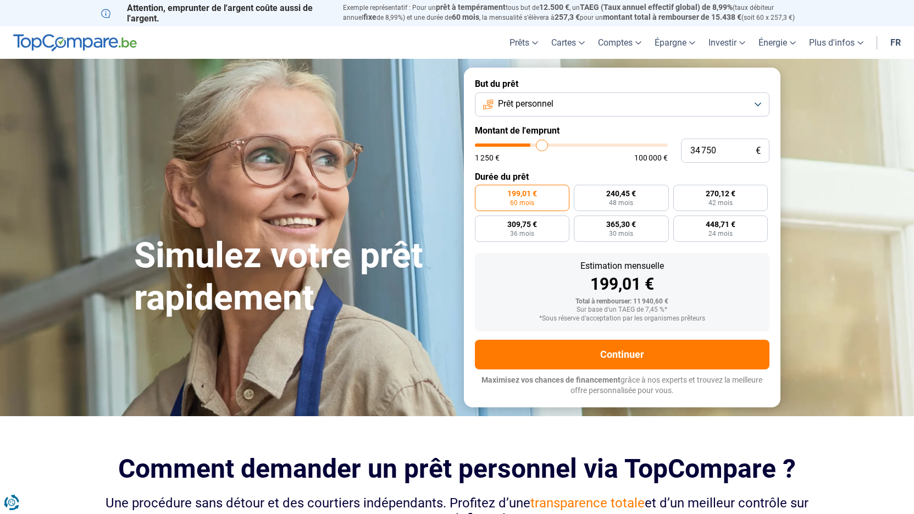
type input "35 000"
type input "35000"
type input "35 500"
type input "35500"
type input "35 750"
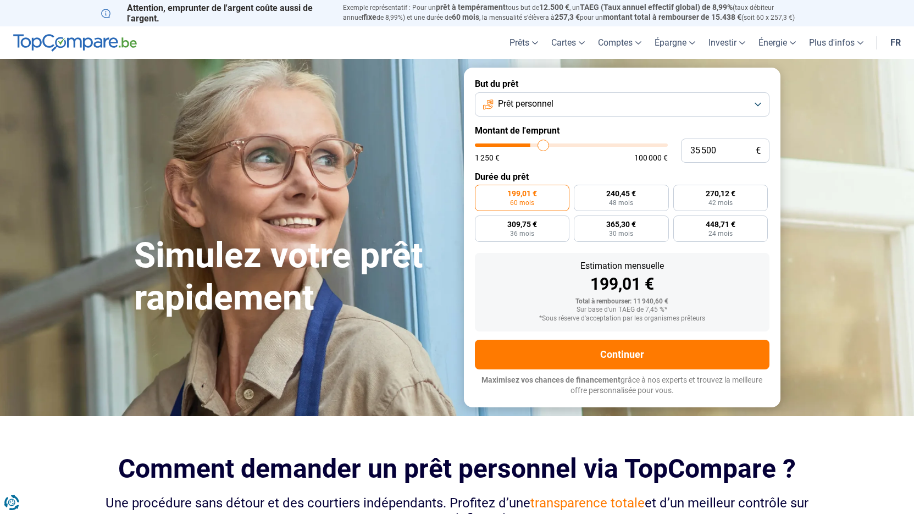
type input "35750"
type input "36 500"
type input "36500"
type input "36 750"
type input "36750"
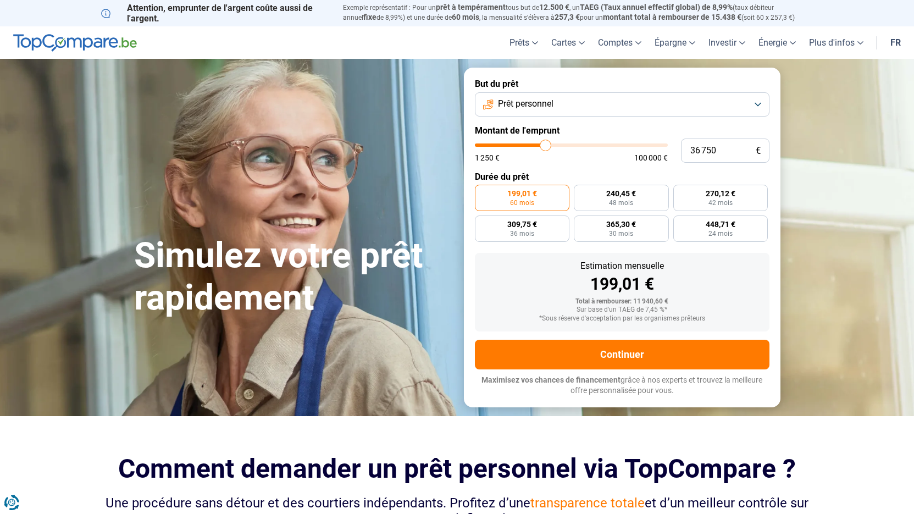
type input "37 000"
type input "37000"
type input "37 750"
type input "37750"
type input "38 000"
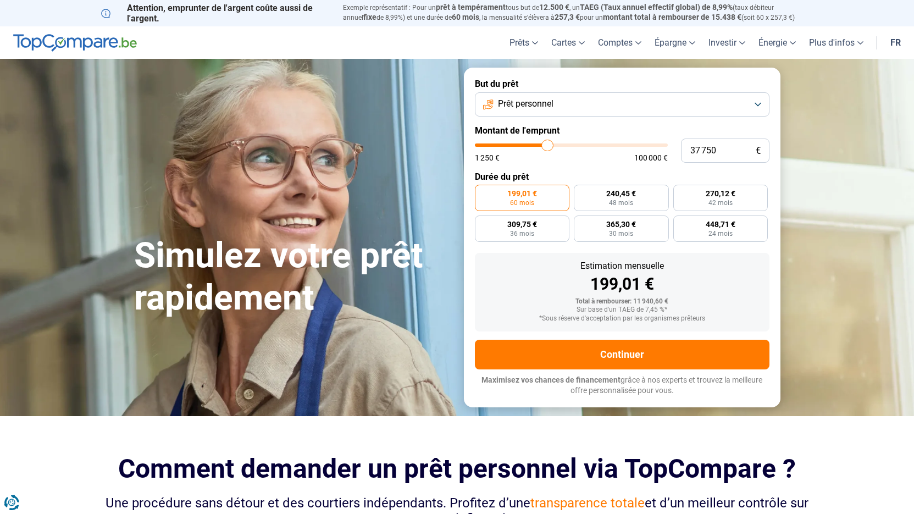
type input "38000"
type input "38 250"
type input "38250"
type input "39 250"
type input "39250"
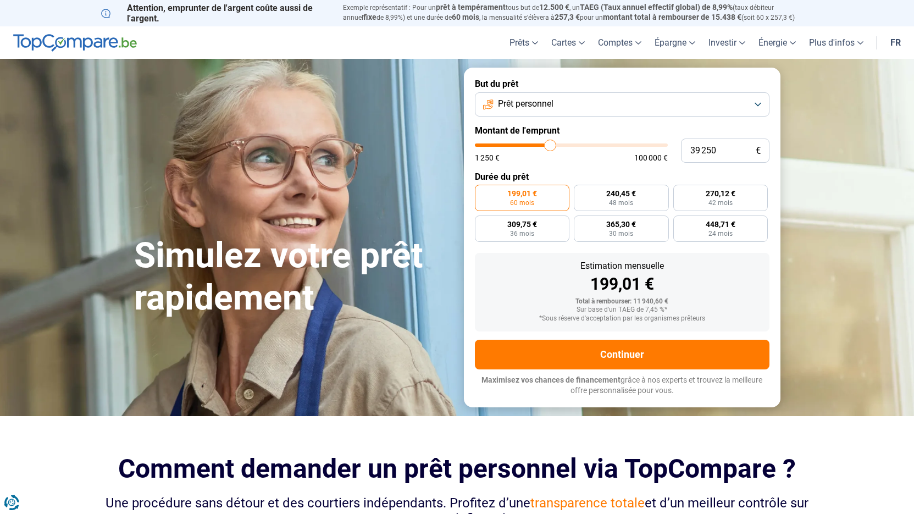
type input "39 750"
type input "39750"
type input "40 250"
type input "40250"
type input "40 750"
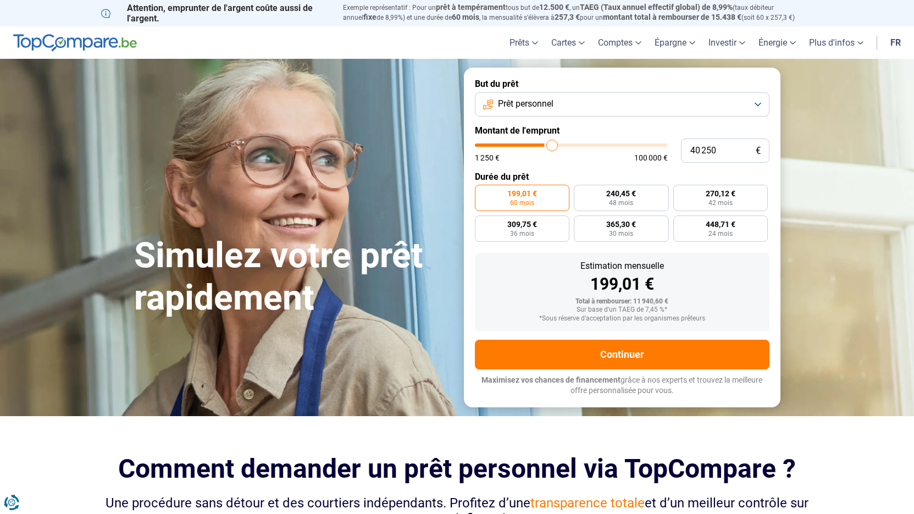
type input "40750"
type input "41 000"
type input "41000"
type input "41 250"
type input "41250"
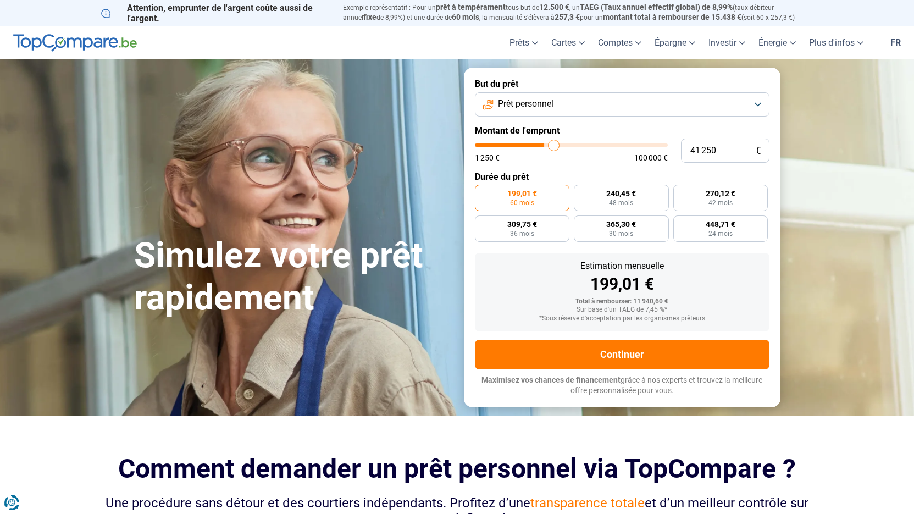
type input "42 000"
type input "42000"
type input "42 500"
type input "42500"
type input "43 000"
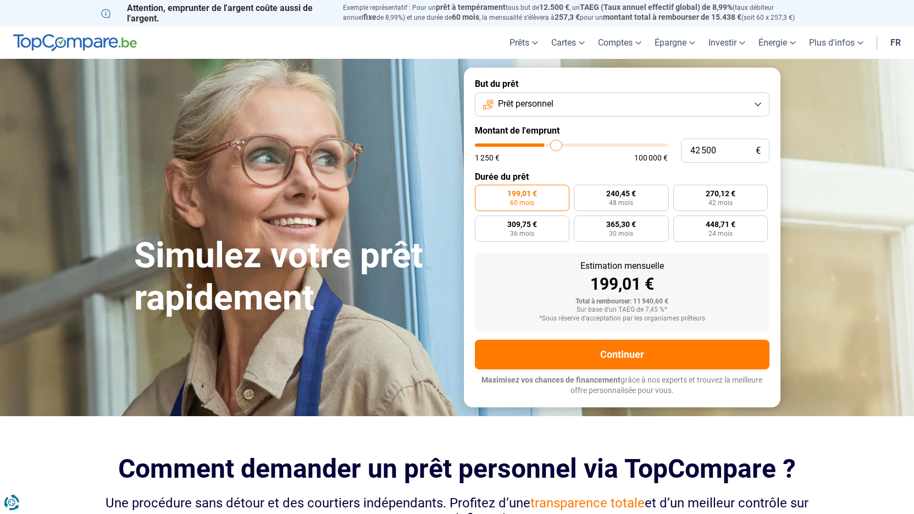
type input "43000"
type input "43 500"
type input "43500"
type input "44 000"
type input "44000"
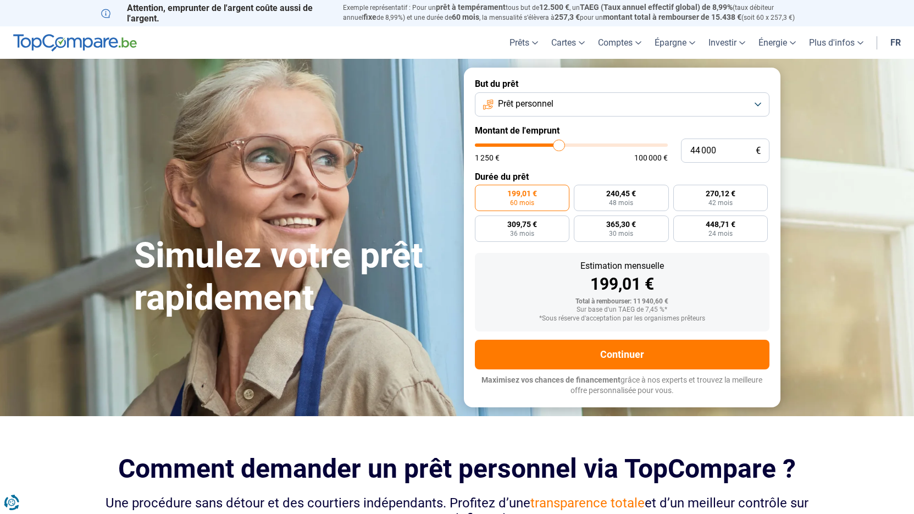
type input "44 250"
type input "44250"
type input "45 250"
type input "45250"
type input "46 750"
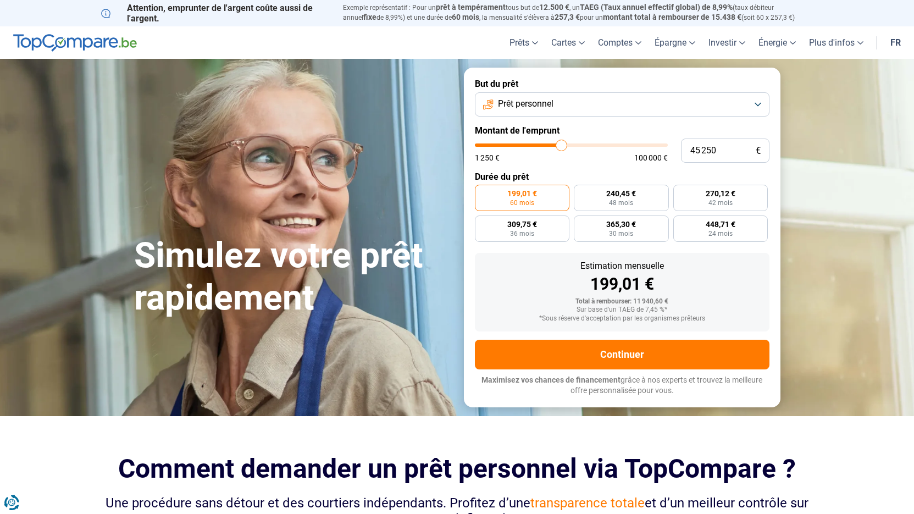
type input "46750"
type input "48 000"
type input "48000"
type input "49 500"
type input "49500"
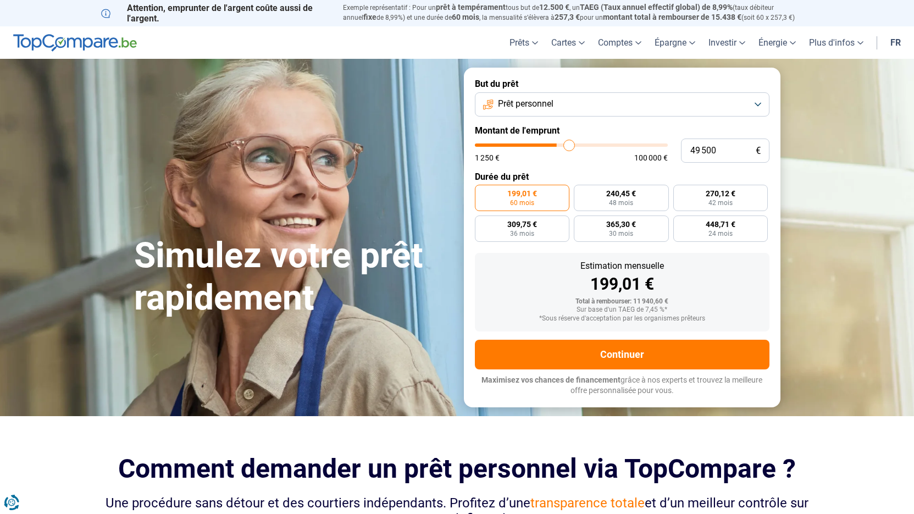
type input "50 500"
type input "50500"
type input "51 500"
type input "51500"
type input "52 500"
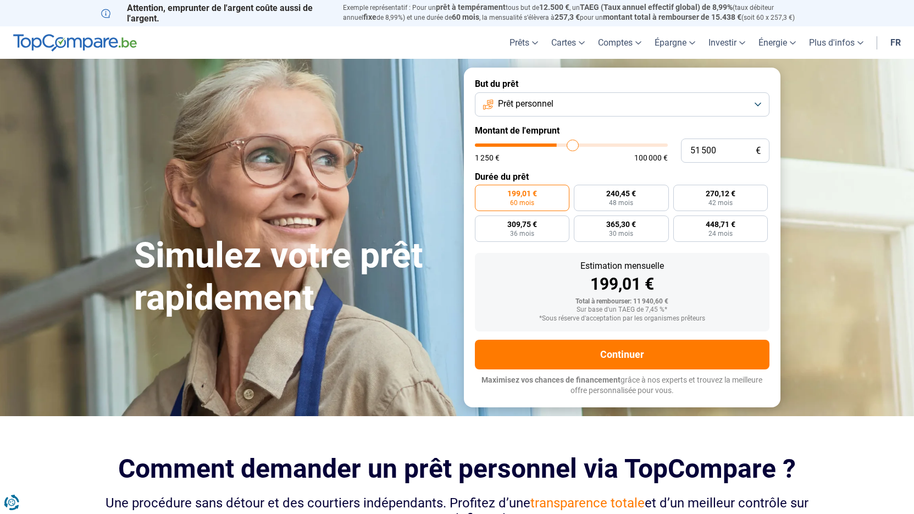
type input "52500"
type input "52 750"
type input "52750"
type input "53 000"
type input "53000"
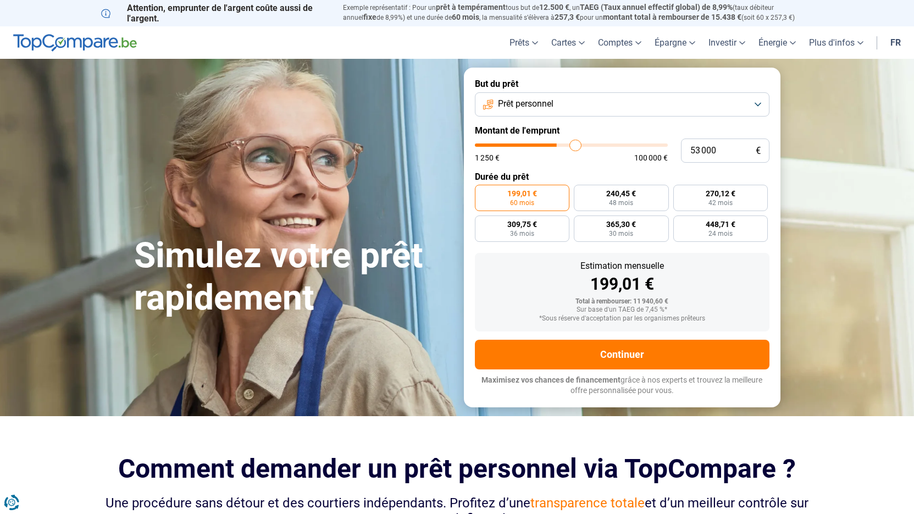
type input "53 250"
type input "53250"
type input "53 500"
type input "53500"
type input "54 000"
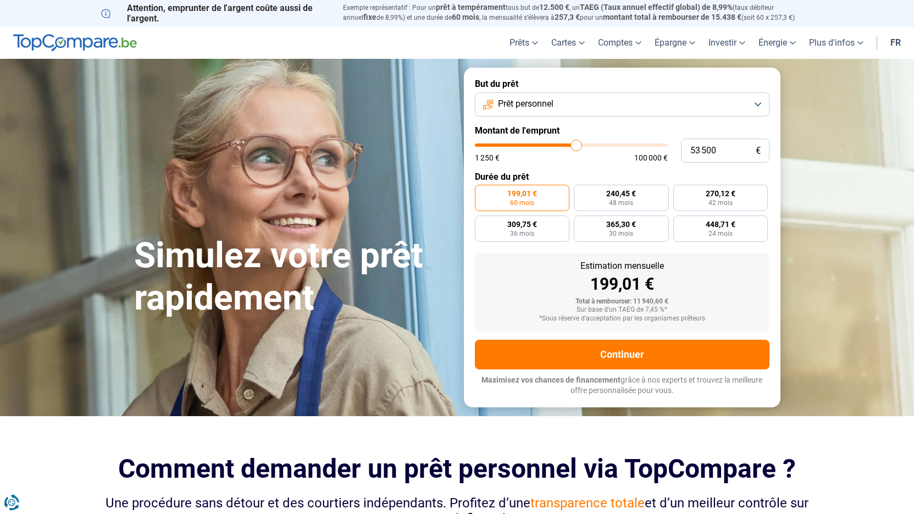
type input "54000"
type input "54 500"
type input "54500"
type input "54 750"
type input "54750"
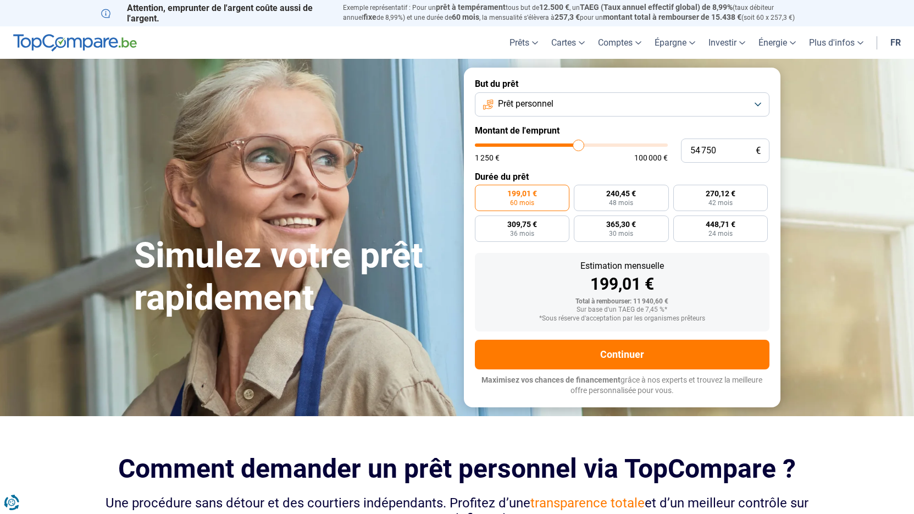
type input "55 500"
type input "55500"
type input "56 000"
type input "56000"
type input "56 250"
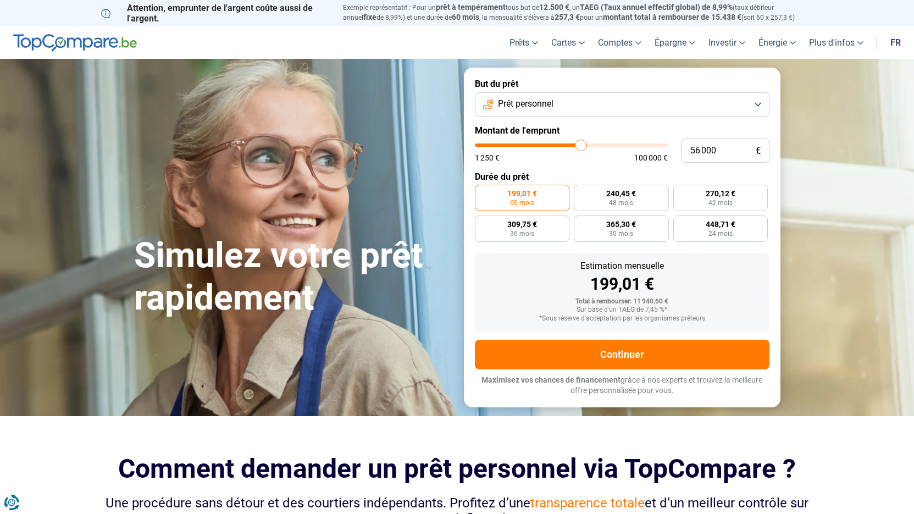
type input "56250"
type input "56 500"
type input "56500"
type input "57 250"
type input "57250"
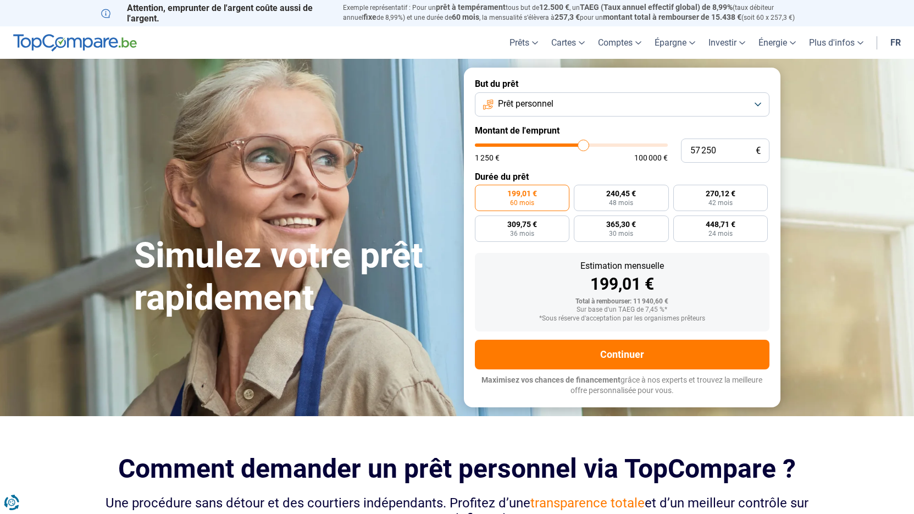
type input "57 750"
type input "57750"
type input "58 000"
type input "58000"
type input "58 750"
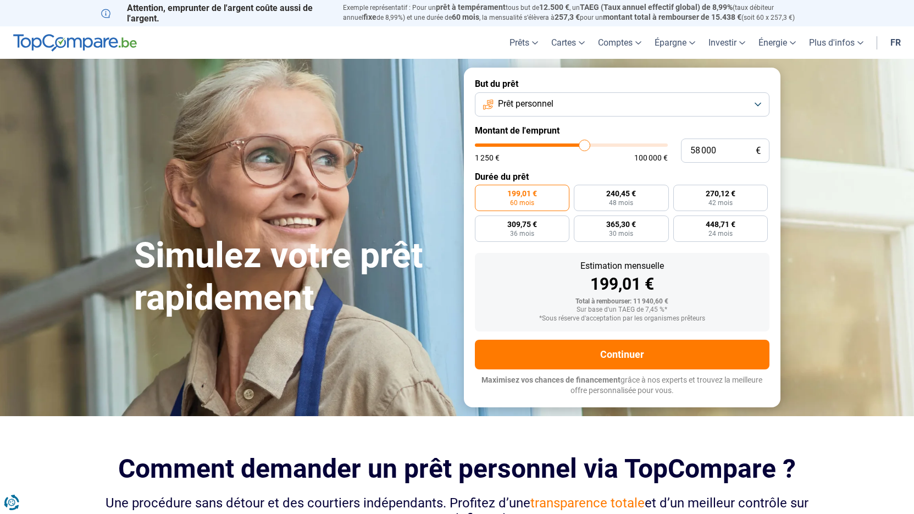
type input "58750"
type input "59 000"
type input "59000"
type input "59 500"
type input "59500"
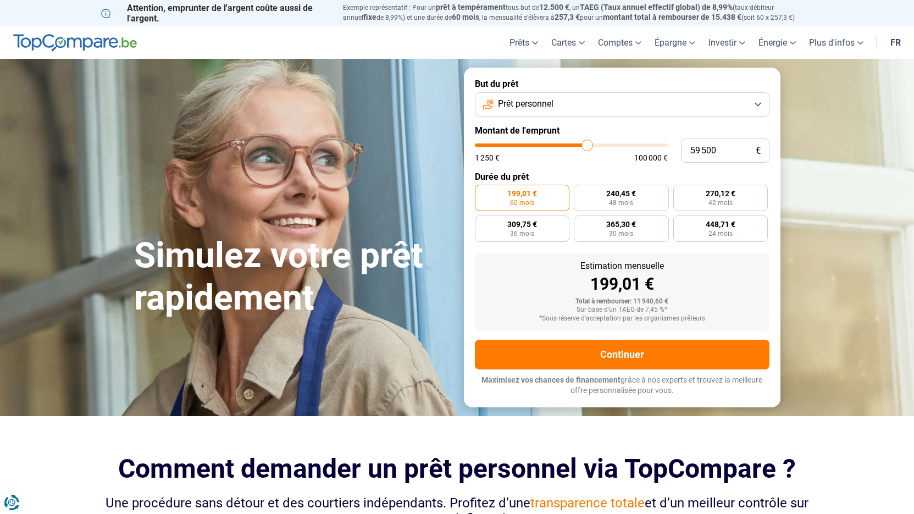
type input "60 000"
type input "60000"
type input "60 250"
type input "60250"
type input "61 000"
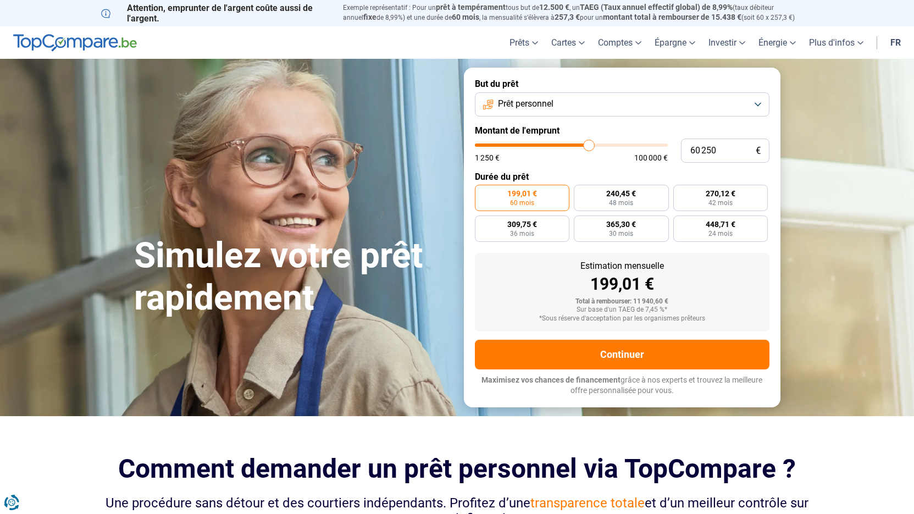
type input "61000"
type input "62 000"
type input "62000"
type input "63 250"
type input "63250"
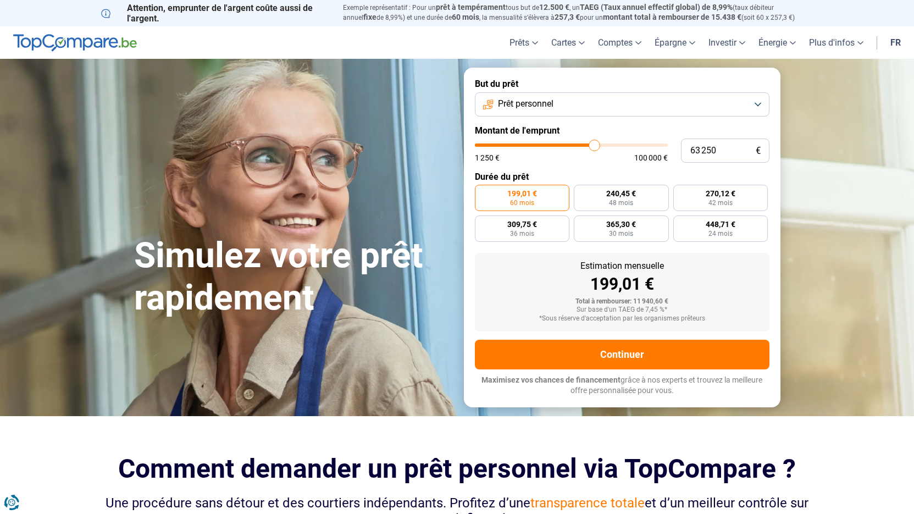
type input "64 500"
type input "64500"
type input "65 000"
type input "65000"
type input "65 250"
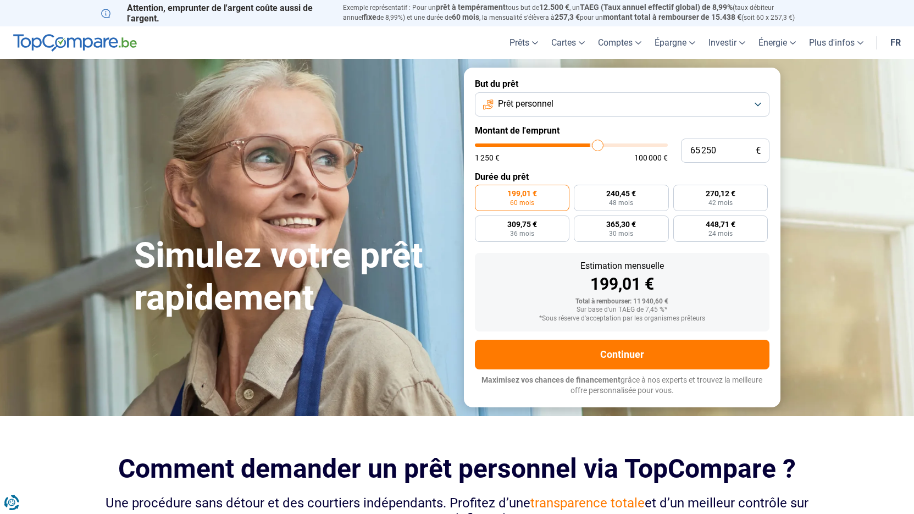
type input "65250"
type input "65 750"
type input "65750"
type input "66 000"
type input "66000"
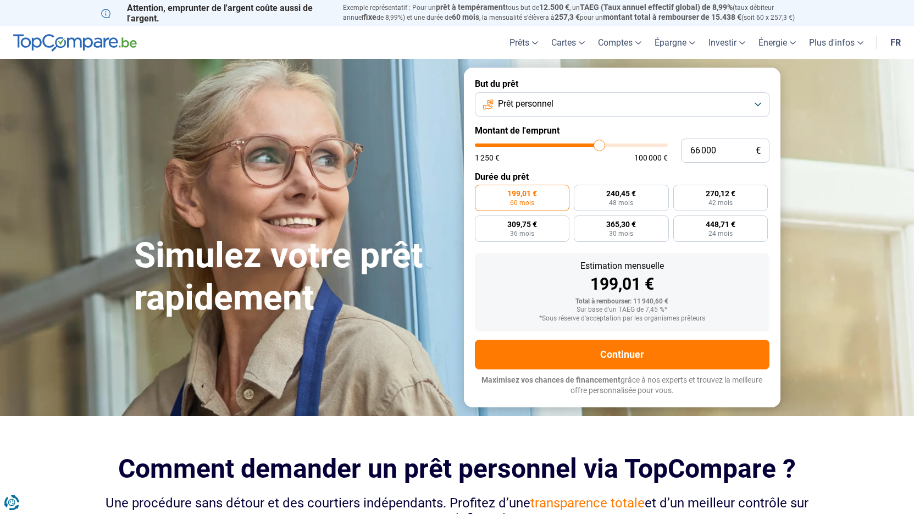
type input "66 500"
type input "66500"
type input "67 250"
type input "67250"
type input "67 500"
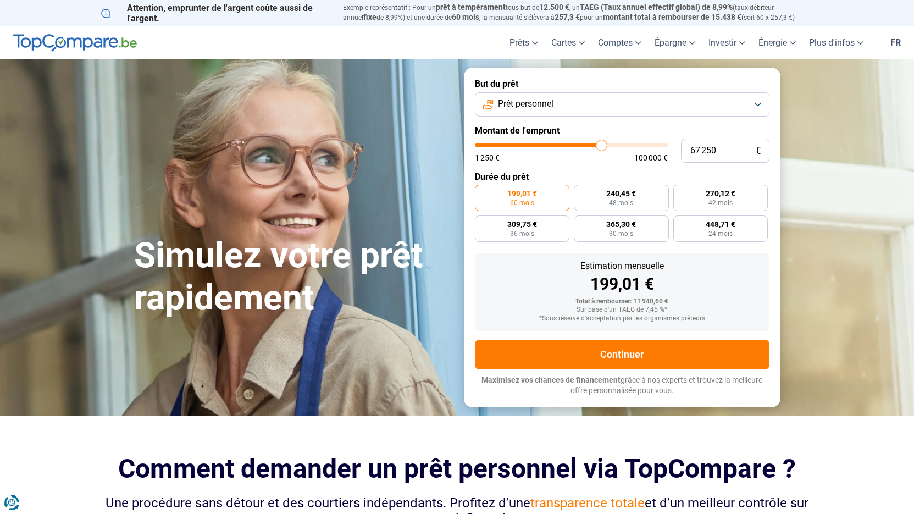
type input "67500"
type input "67 750"
type input "67750"
type input "68 000"
type input "68000"
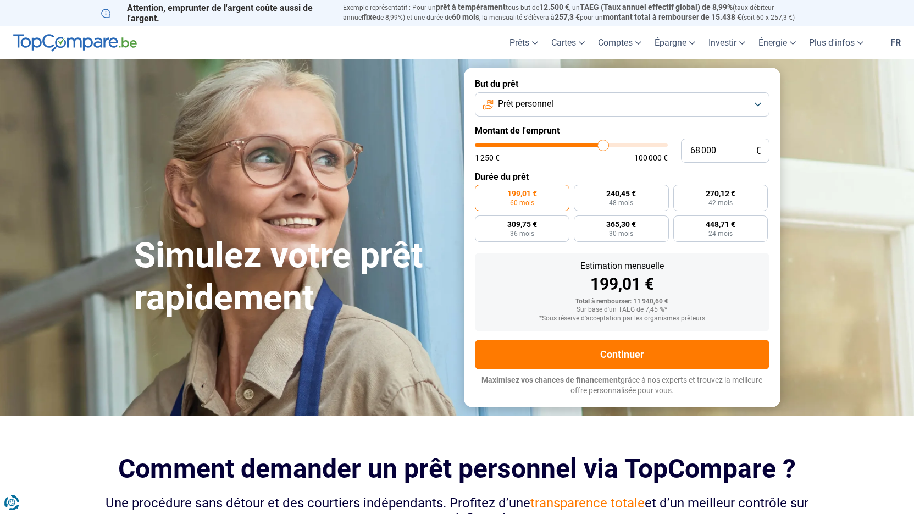
type input "68 250"
type input "68250"
type input "68 750"
type input "68750"
type input "69 250"
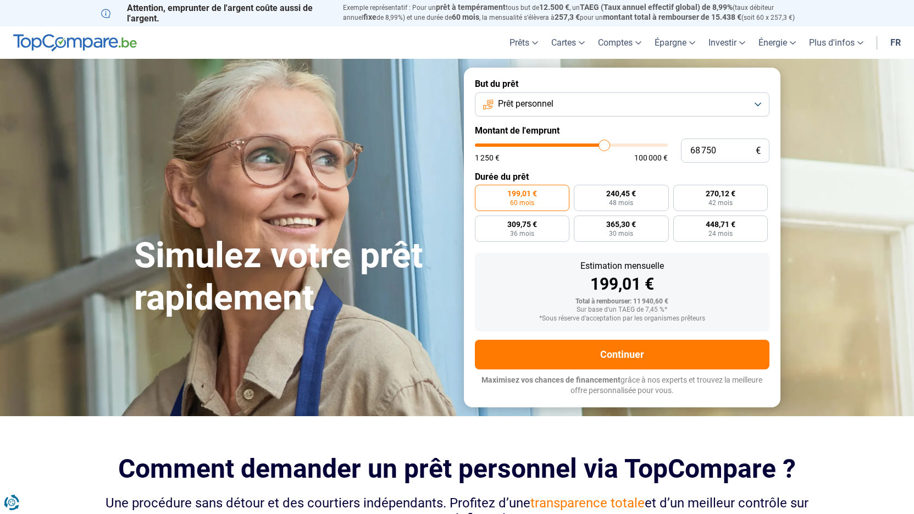
type input "69250"
type input "69 750"
type input "69750"
type input "70 250"
type input "70250"
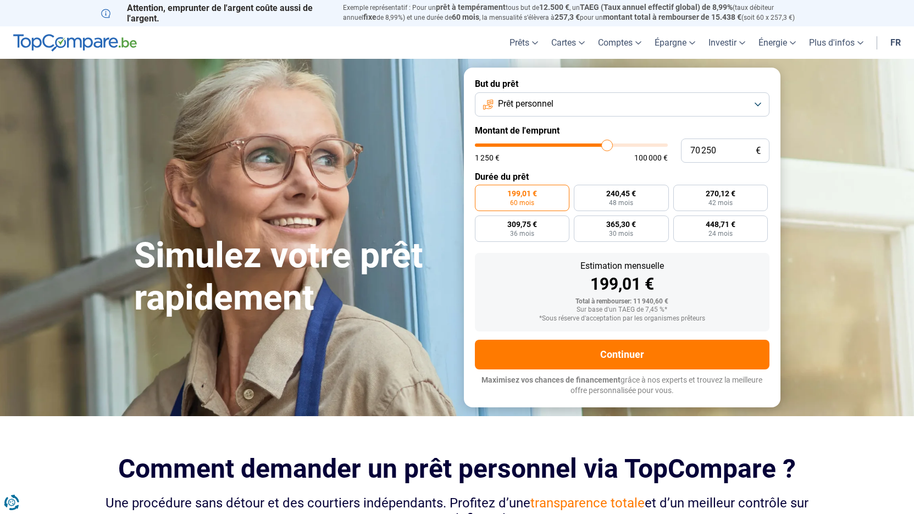
type input "70 500"
type input "70500"
type input "70 250"
type input "70250"
type input "69 750"
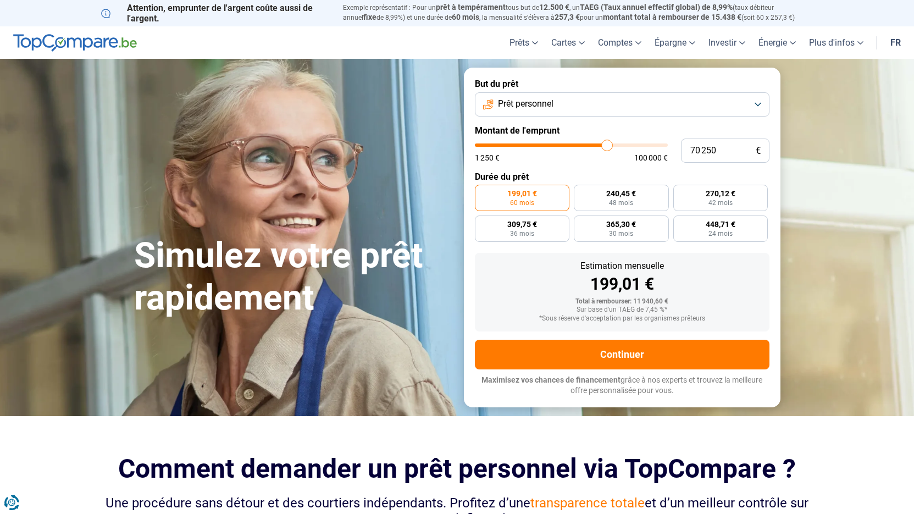
type input "69750"
radio input "false"
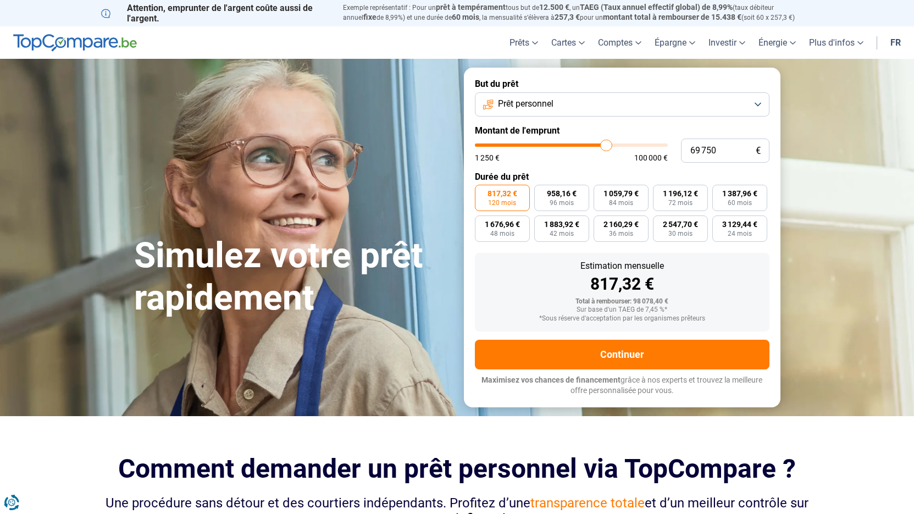
type input "72 000"
type input "72000"
click at [610, 145] on input "range" at bounding box center [571, 144] width 193 height 3
type input "69 750"
click at [606, 145] on input "range" at bounding box center [571, 144] width 193 height 3
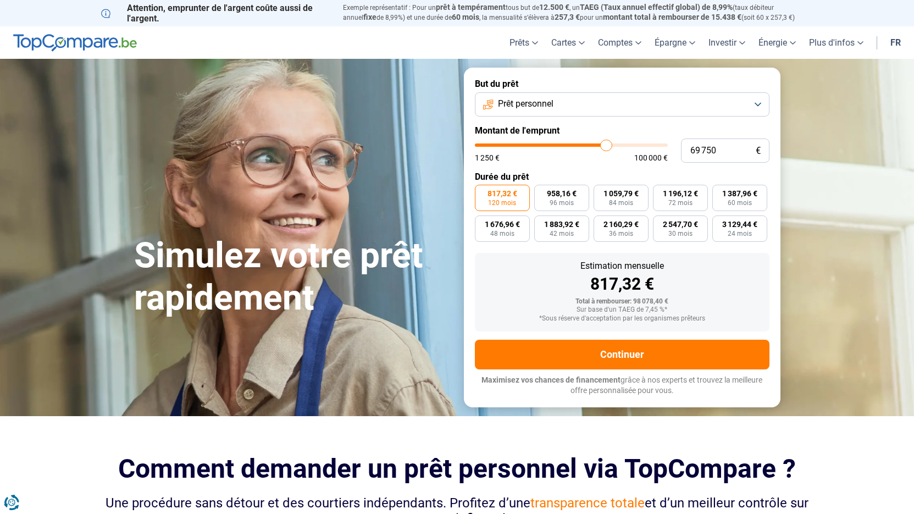
click at [606, 143] on input "range" at bounding box center [571, 144] width 193 height 3
click at [710, 147] on input "69 750" at bounding box center [725, 151] width 88 height 24
drag, startPoint x: 725, startPoint y: 150, endPoint x: 645, endPoint y: 149, distance: 79.7
click at [645, 149] on div "69 750 € 1 250 € 100 000 €" at bounding box center [622, 151] width 295 height 24
click at [754, 106] on button "Prêt personnel" at bounding box center [622, 104] width 295 height 24
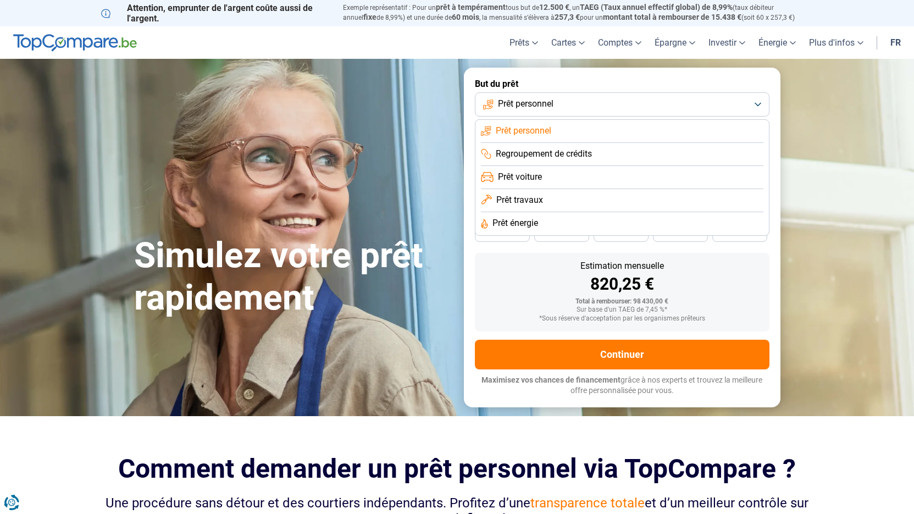
click at [527, 176] on span "Prêt voiture" at bounding box center [520, 177] width 44 height 12
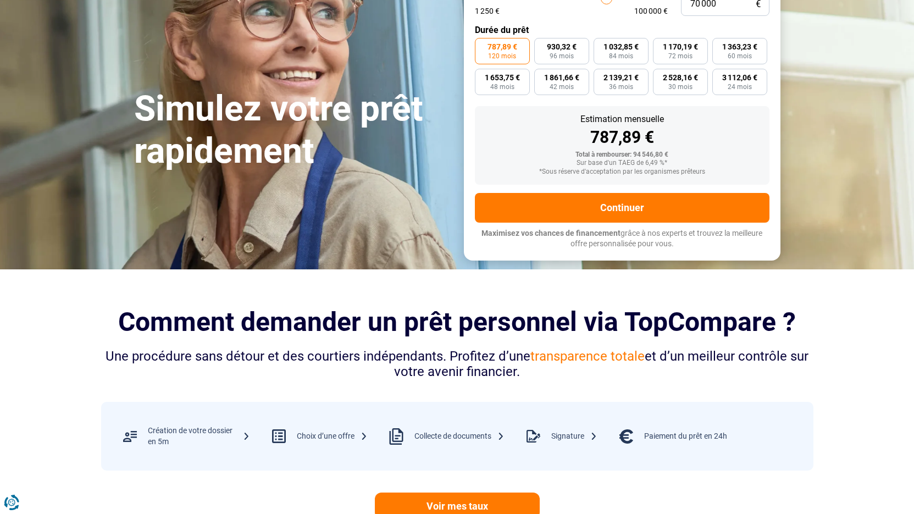
scroll to position [55, 0]
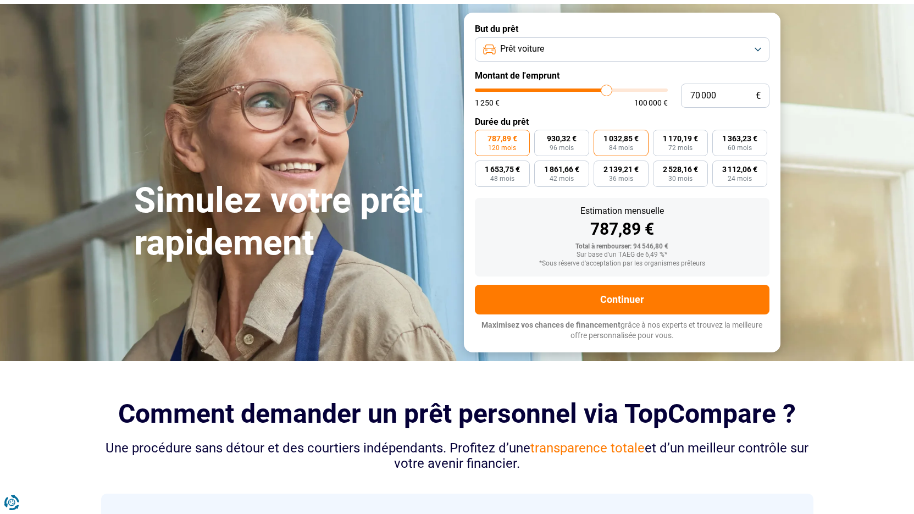
click at [615, 140] on span "1 032,85 €" at bounding box center [621, 139] width 35 height 8
click at [601, 137] on input "1 032,85 € 84 mois" at bounding box center [597, 133] width 7 height 7
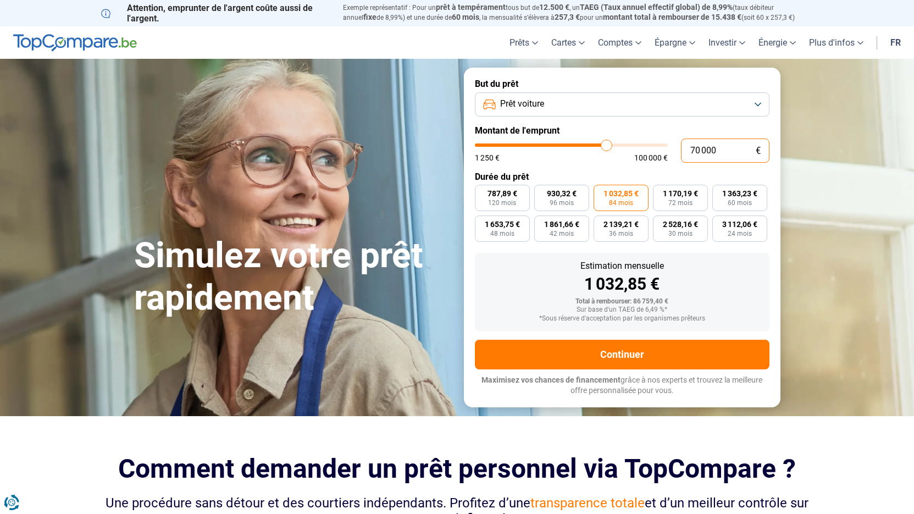
click at [702, 151] on input "70 000" at bounding box center [725, 151] width 88 height 24
click at [621, 200] on span "84 mois" at bounding box center [621, 203] width 24 height 7
click at [601, 192] on input "959,08 € 84 mois" at bounding box center [597, 188] width 7 height 7
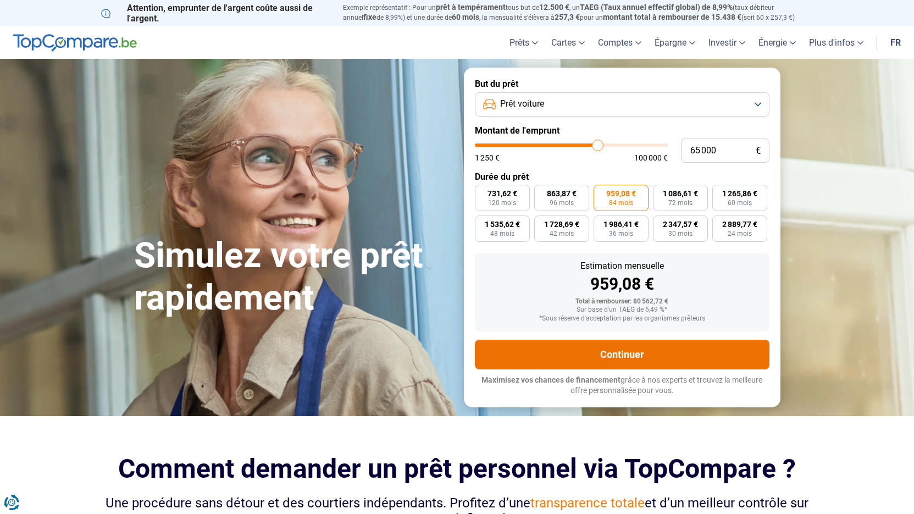
click at [637, 356] on button "Continuer" at bounding box center [622, 355] width 295 height 30
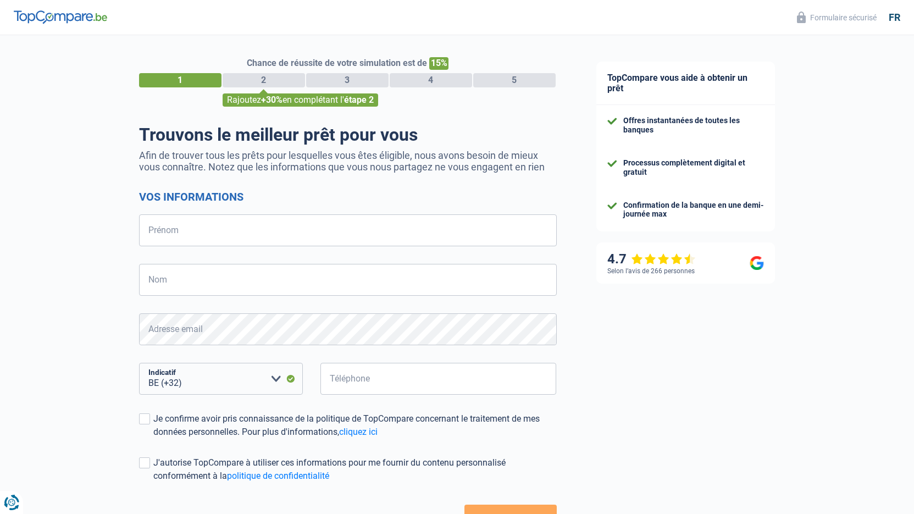
select select "32"
